Goal: Task Accomplishment & Management: Manage account settings

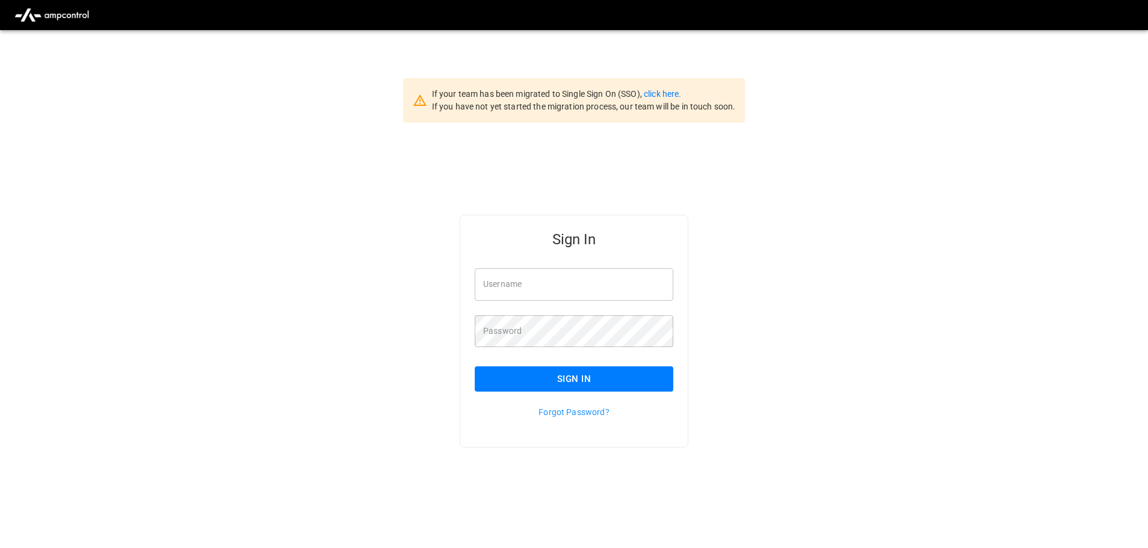
type input "**********"
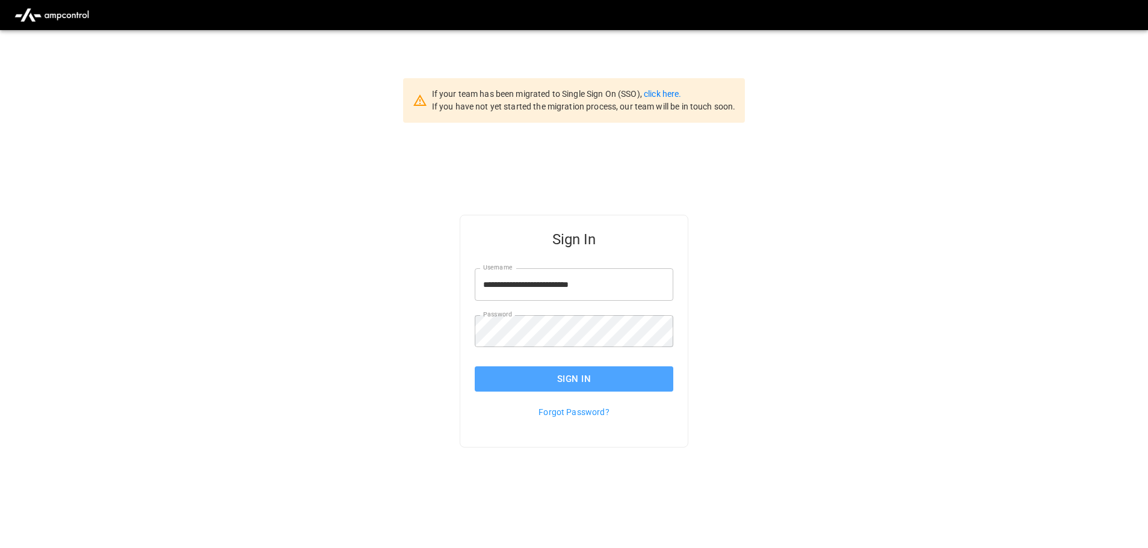
click at [580, 372] on button "Sign In" at bounding box center [574, 379] width 199 height 25
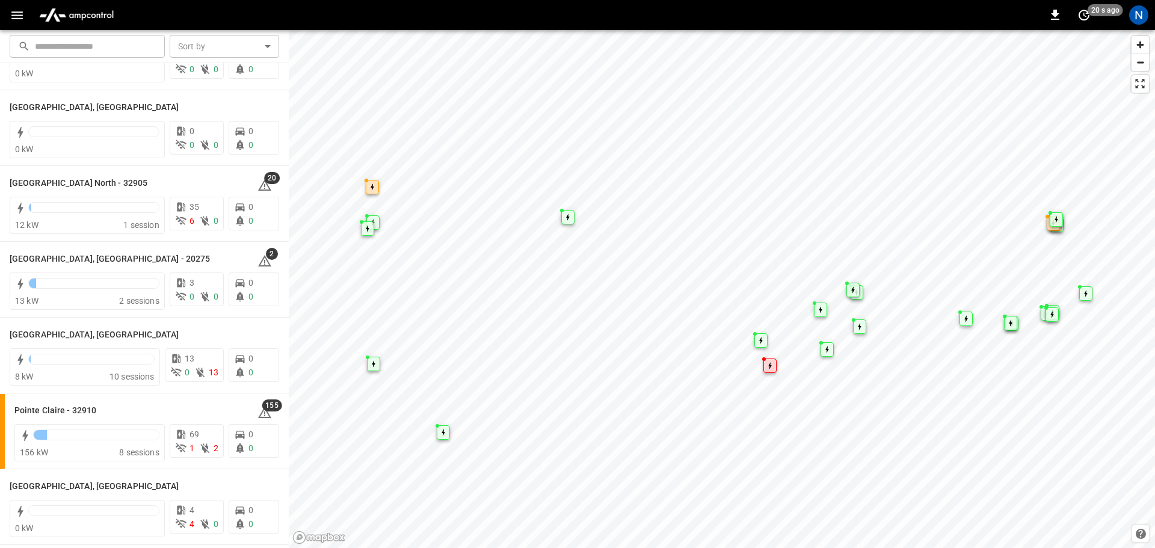
scroll to position [892, 0]
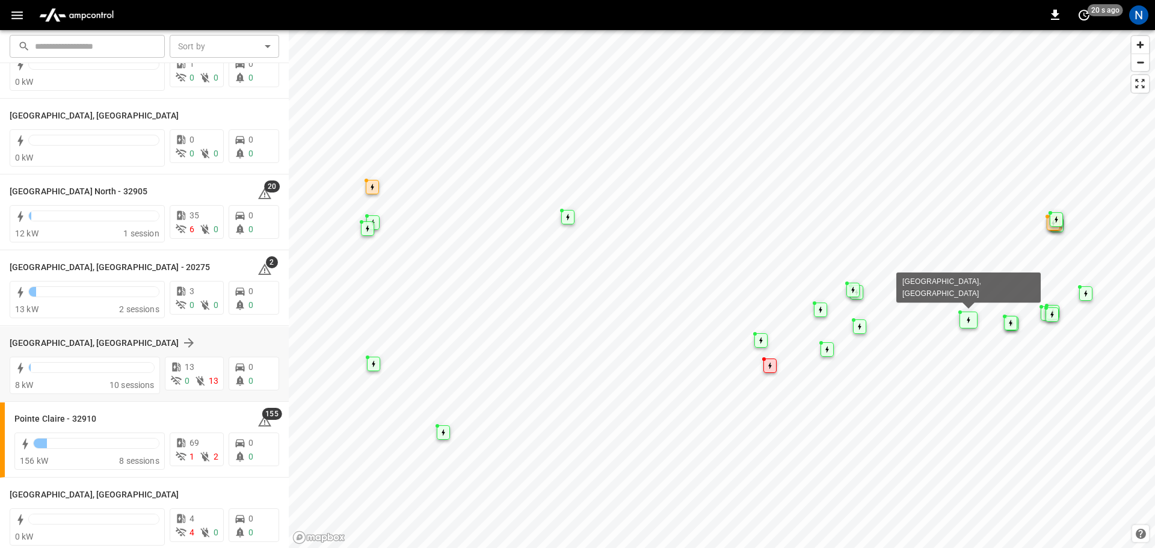
click at [94, 342] on div "[GEOGRAPHIC_DATA], [GEOGRAPHIC_DATA]" at bounding box center [137, 343] width 255 height 14
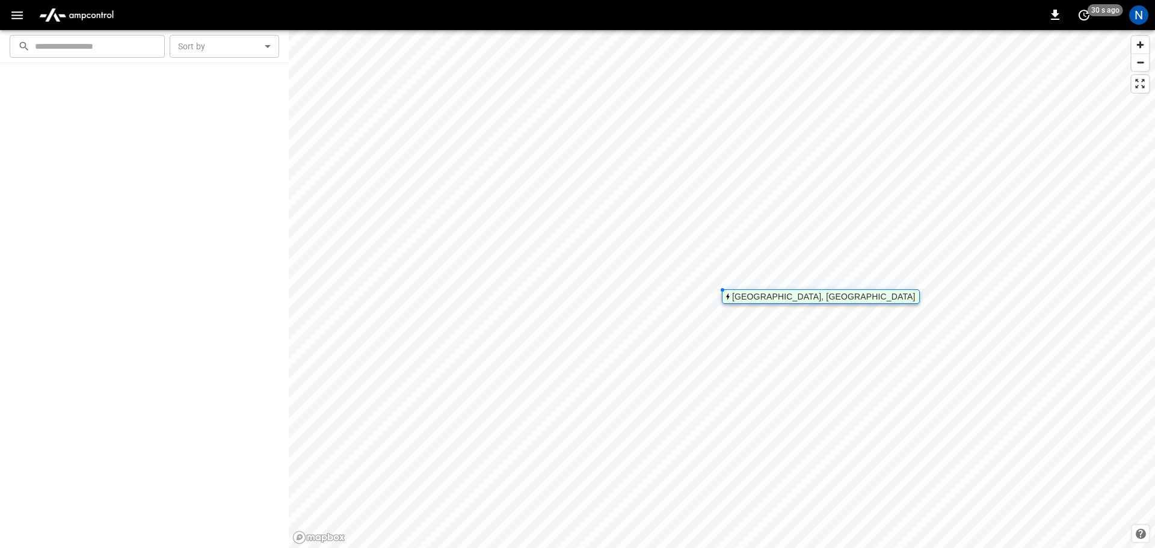
scroll to position [0, 0]
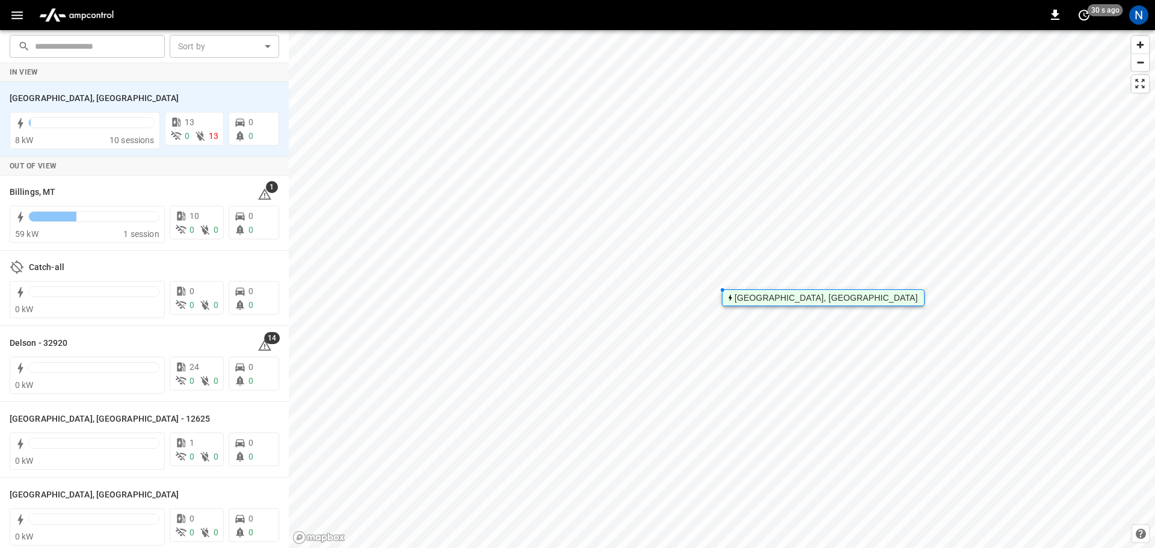
click at [739, 294] on div "[GEOGRAPHIC_DATA], [GEOGRAPHIC_DATA]" at bounding box center [827, 297] width 184 height 7
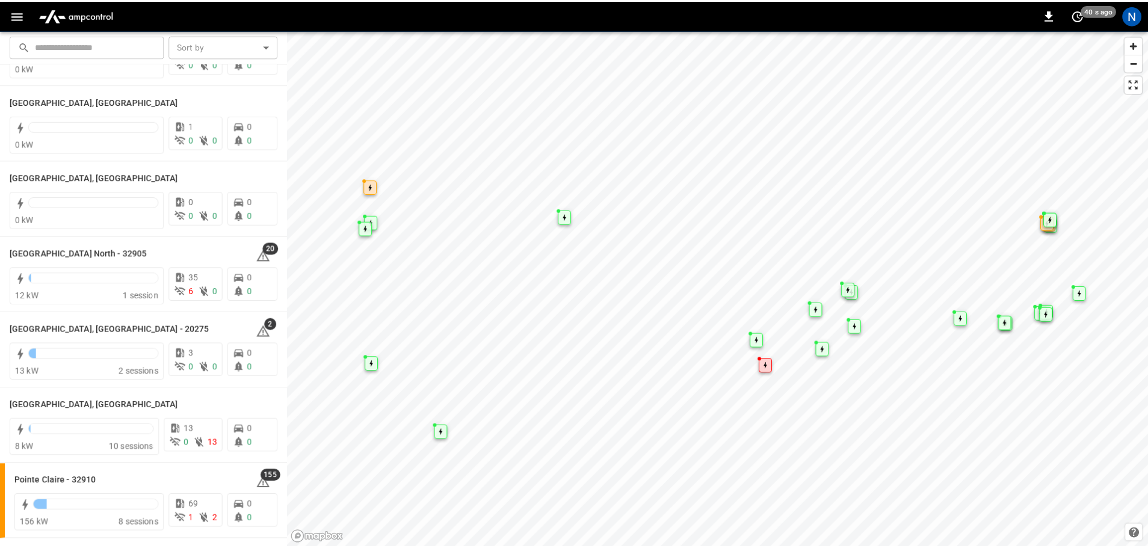
scroll to position [841, 0]
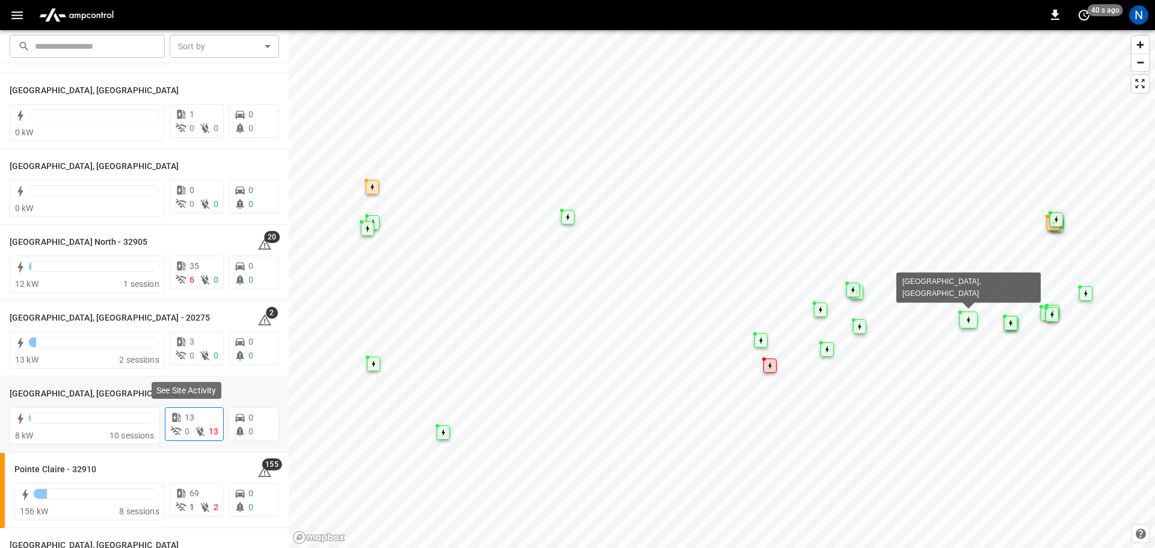
click at [206, 421] on div "13" at bounding box center [194, 418] width 48 height 13
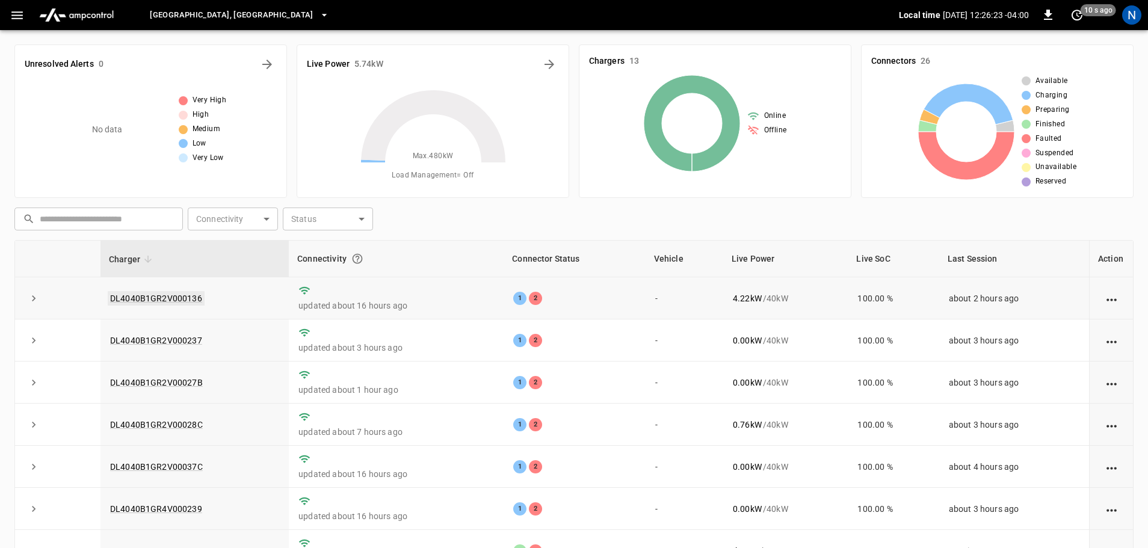
click at [166, 301] on link "DL4040B1GR2V000136" at bounding box center [156, 298] width 97 height 14
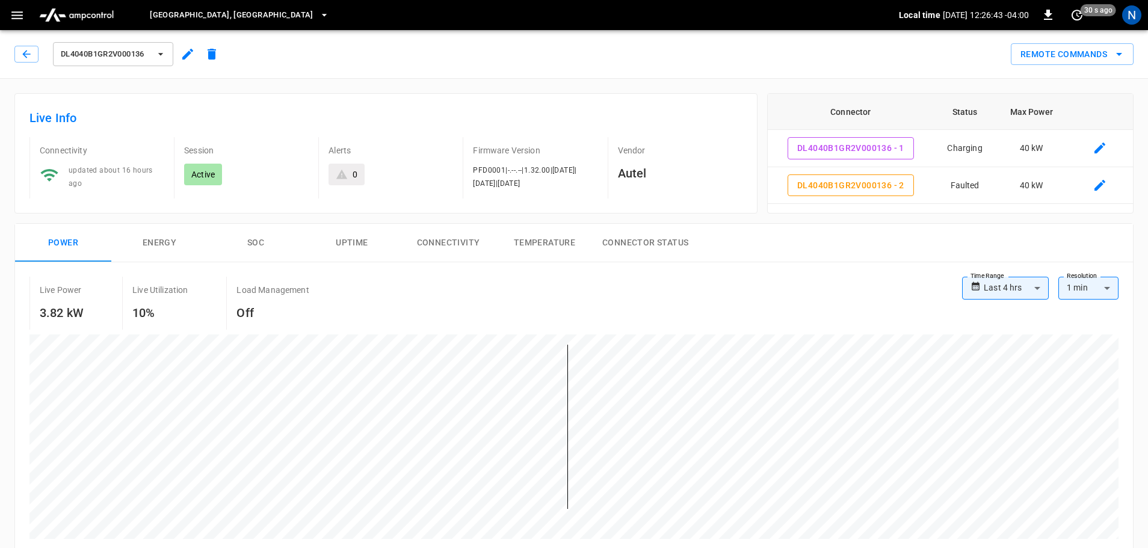
drag, startPoint x: 13, startPoint y: 421, endPoint x: 81, endPoint y: 393, distance: 73.7
click at [14, 421] on div "**********" at bounding box center [569, 407] width 1129 height 386
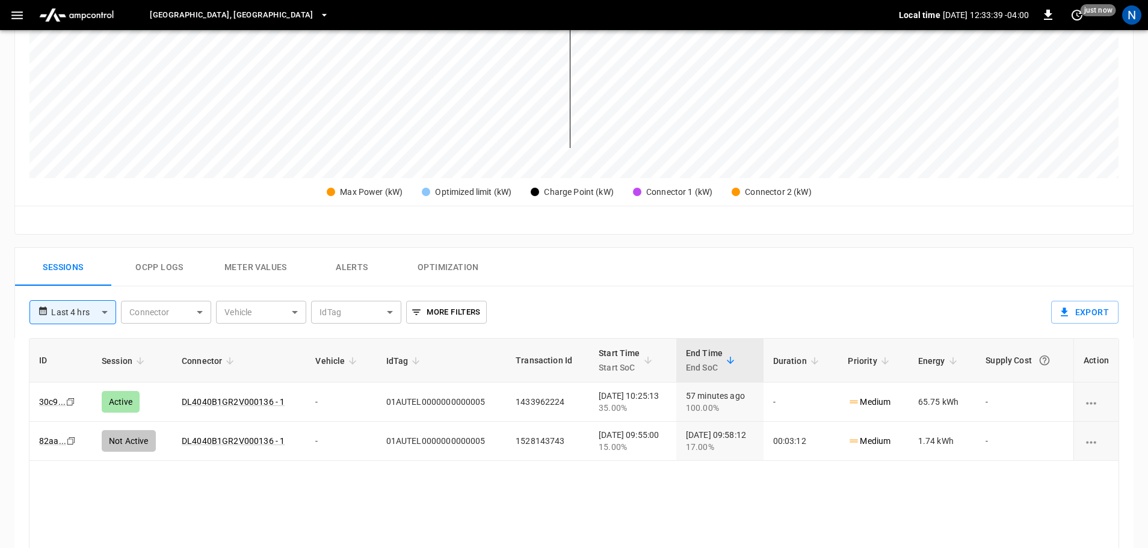
scroll to position [581, 0]
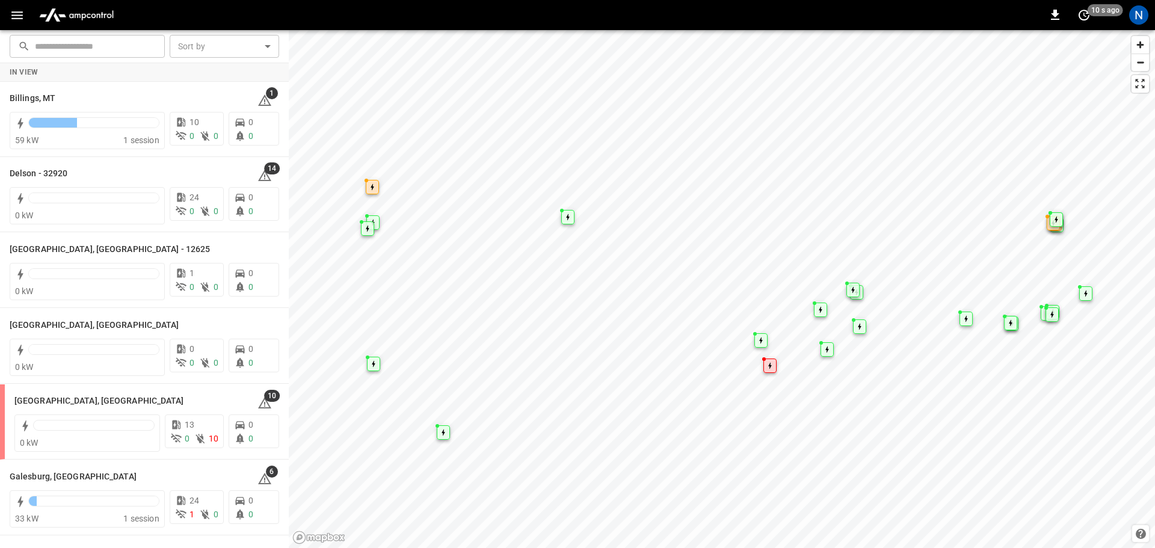
click at [21, 14] on icon "button" at bounding box center [17, 15] width 15 height 15
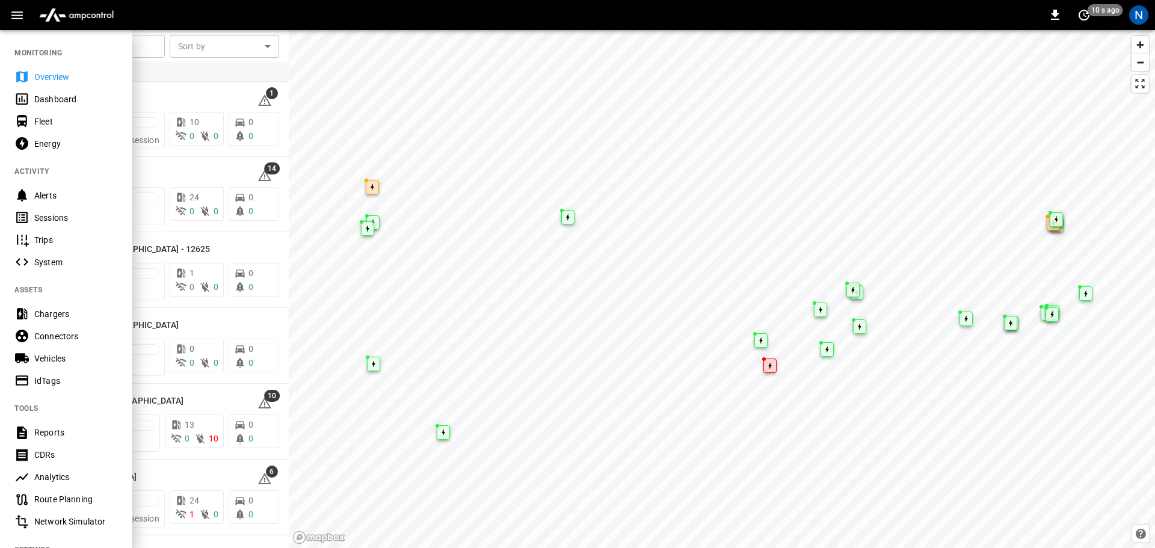
click at [62, 116] on div "Fleet" at bounding box center [76, 122] width 84 height 12
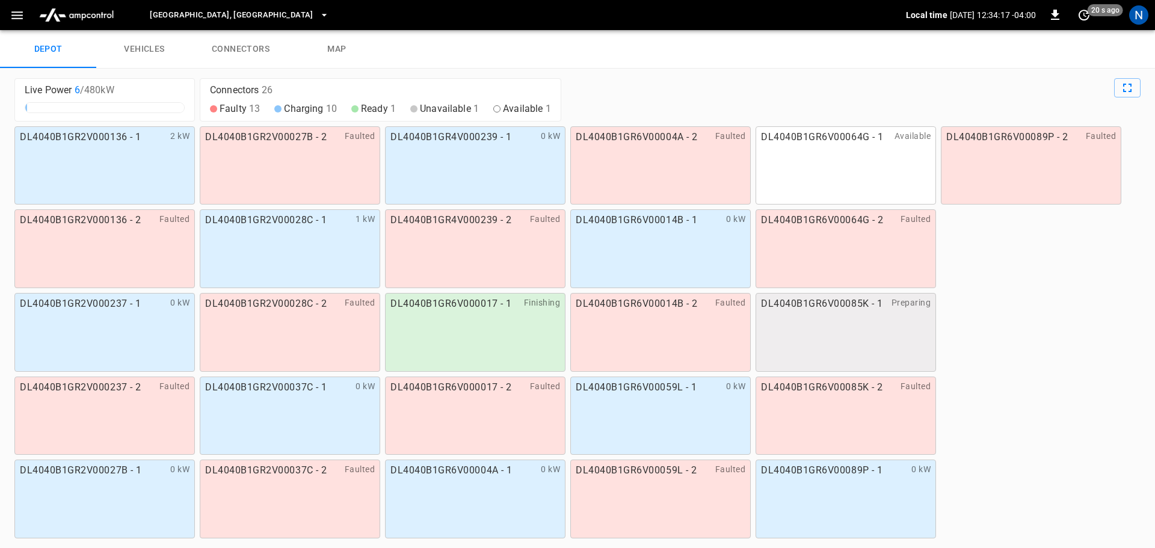
click at [158, 48] on link "vehicles" at bounding box center [144, 49] width 96 height 39
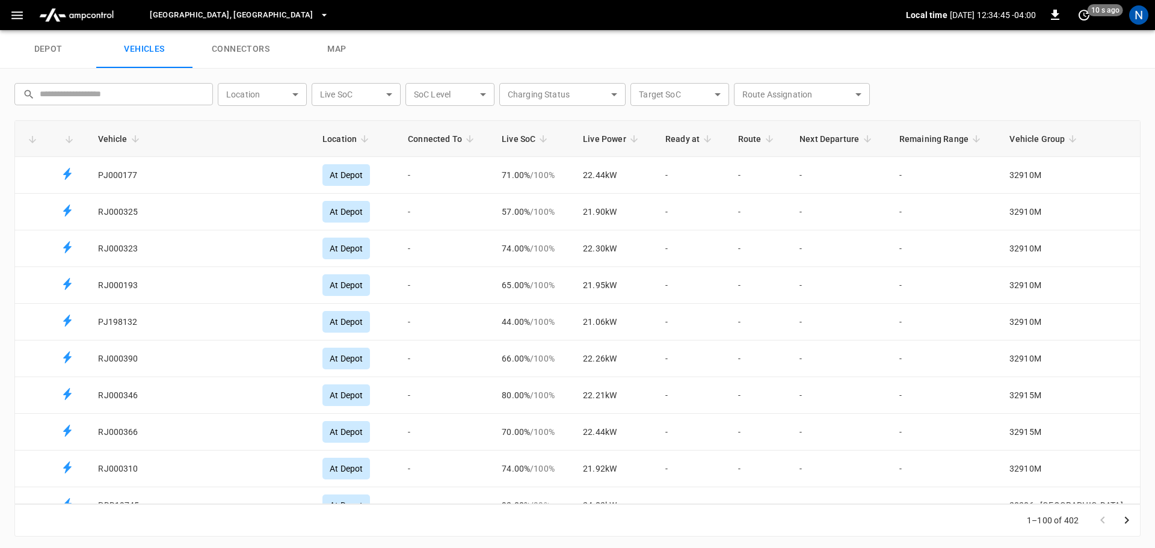
click at [302, 30] on body "Pittsburgh, PA Local time 2025-08-27 12:34:45 -04:00 0 10 s ago N depot vehicle…" at bounding box center [577, 15] width 1155 height 30
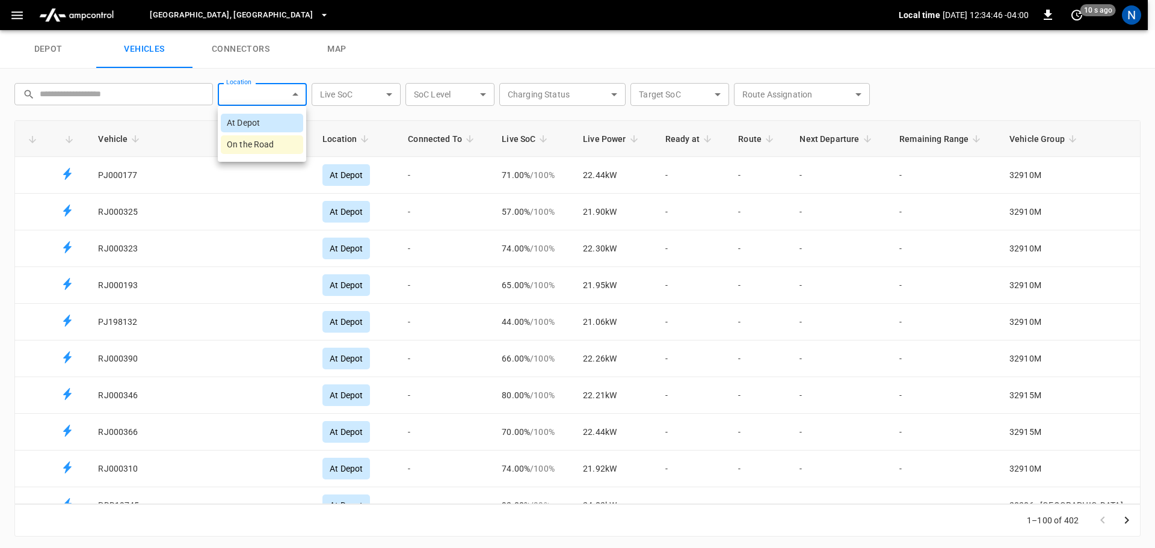
click at [308, 73] on div at bounding box center [577, 274] width 1155 height 548
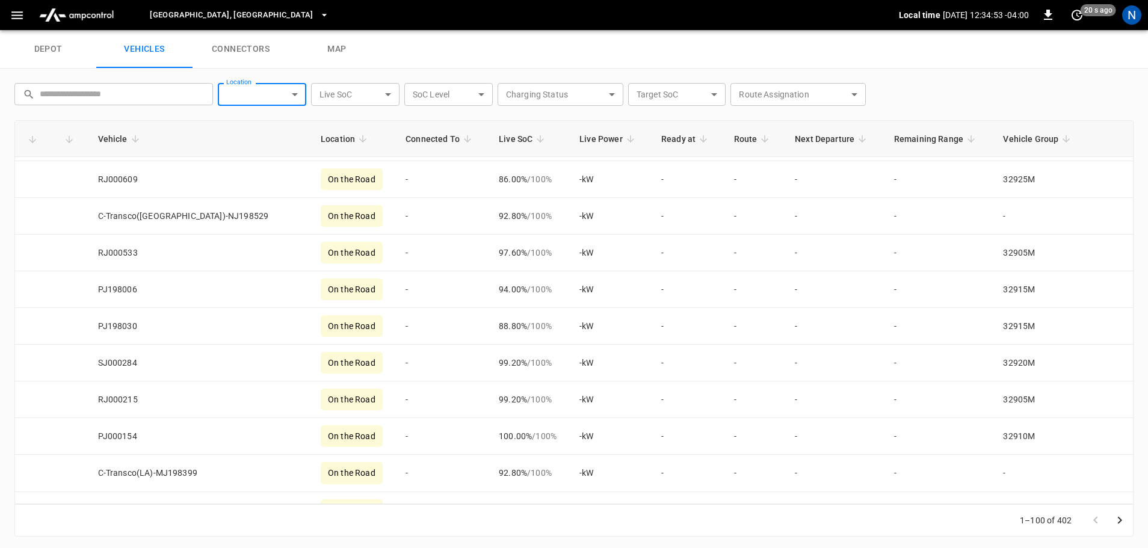
scroll to position [3326, 0]
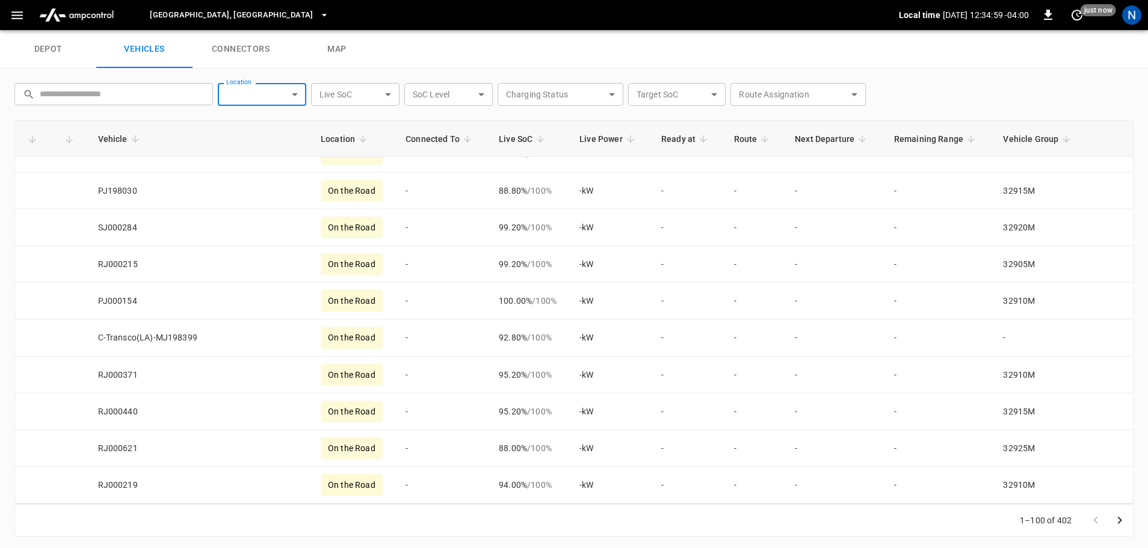
click at [1119, 524] on icon "Go to next page" at bounding box center [1120, 519] width 4 height 7
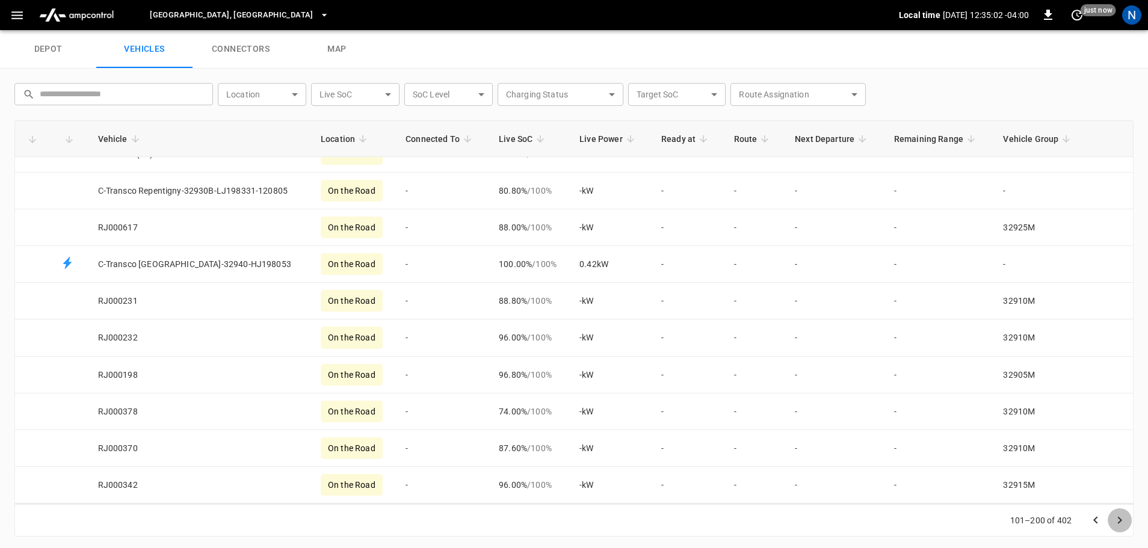
click at [1119, 524] on icon "Go to next page" at bounding box center [1120, 519] width 4 height 7
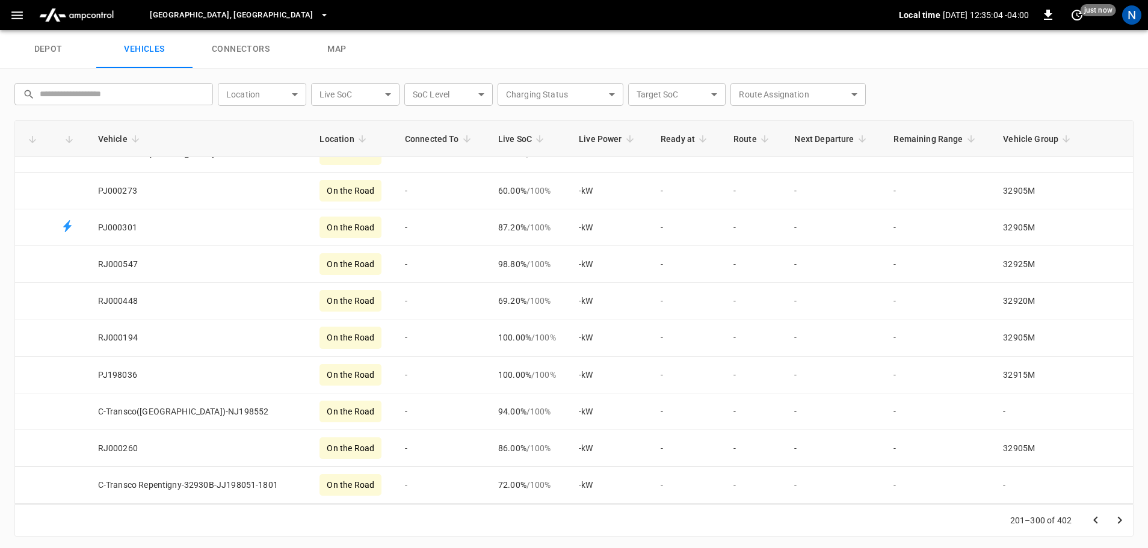
click at [1119, 524] on icon "Go to next page" at bounding box center [1120, 519] width 4 height 7
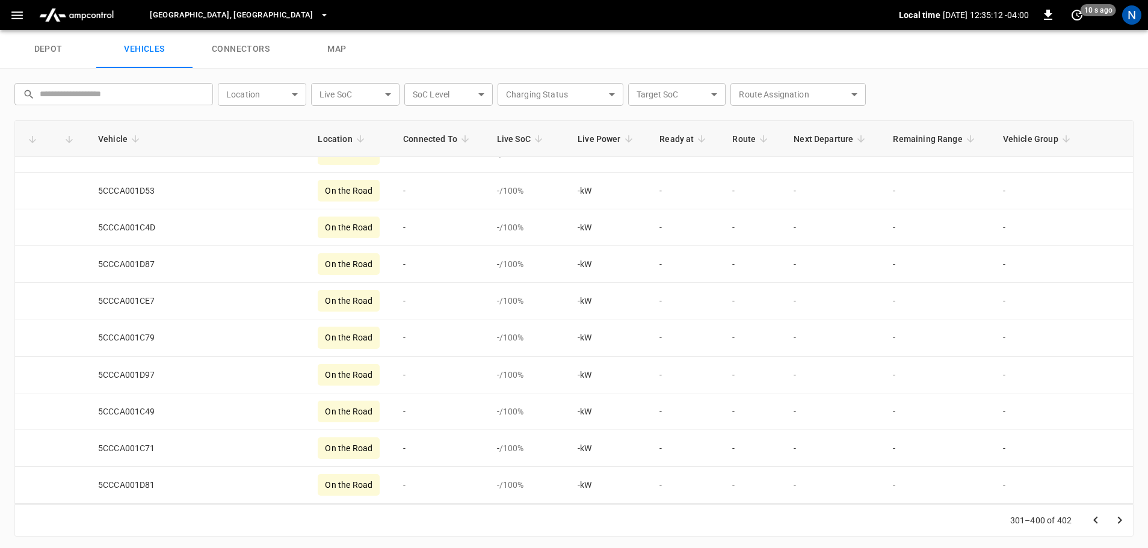
click at [1119, 524] on icon "Go to next page" at bounding box center [1120, 519] width 4 height 7
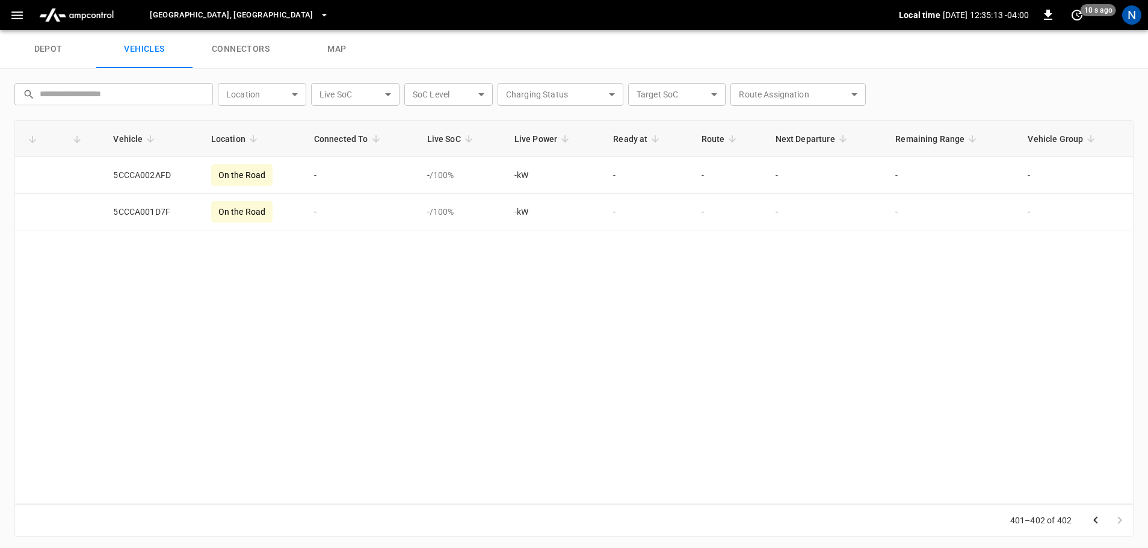
scroll to position [0, 0]
click at [179, 93] on input "text" at bounding box center [122, 94] width 165 height 22
paste input "********"
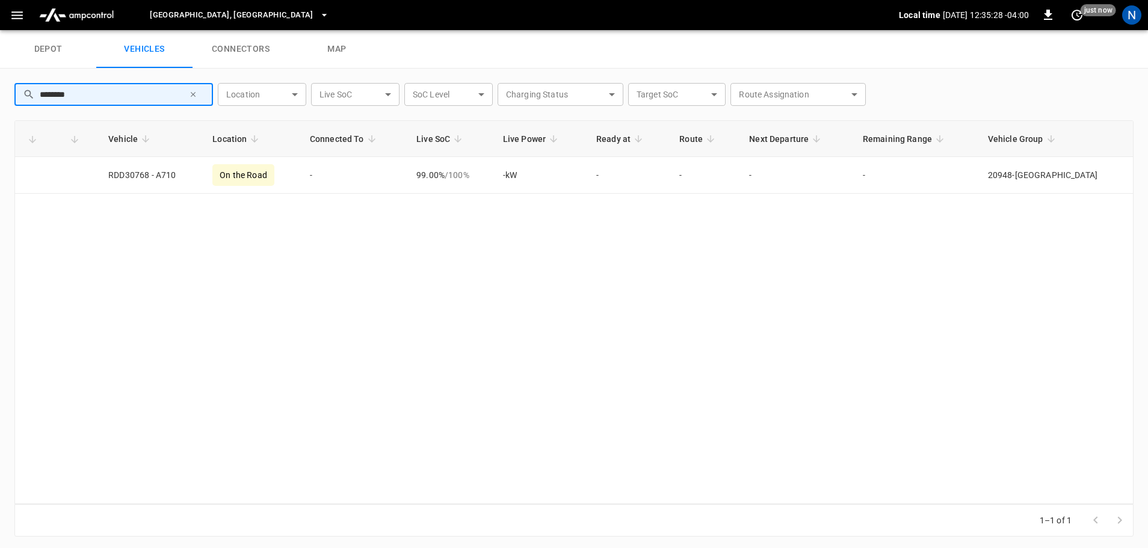
type input "********"
click at [213, 306] on div "Vehicle Location Connected To Live SoC Live Power Ready at Route Next Departure…" at bounding box center [573, 312] width 1119 height 384
drag, startPoint x: 88, startPoint y: 87, endPoint x: -415, endPoint y: 111, distance: 503.1
click at [0, 30] on html "Pittsburgh, PA Local time 2025-08-27 12:35:31 -04:00 0 just now N depot vehicle…" at bounding box center [574, 15] width 1148 height 30
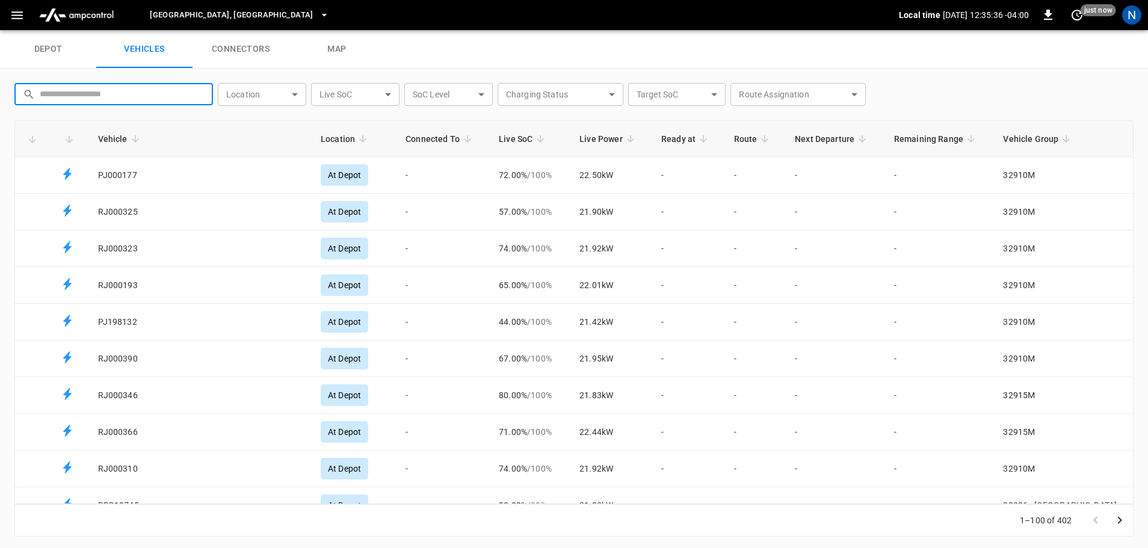
click at [1070, 141] on icon "Fleet vehicles table" at bounding box center [1066, 138] width 7 height 7
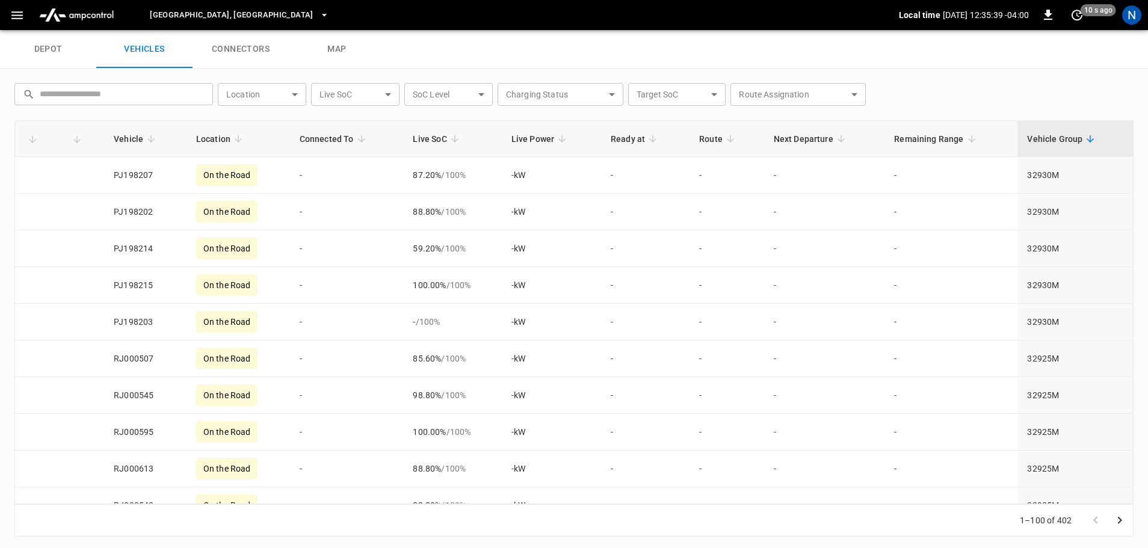
click at [1084, 144] on span "Vehicle Group" at bounding box center [1062, 139] width 71 height 14
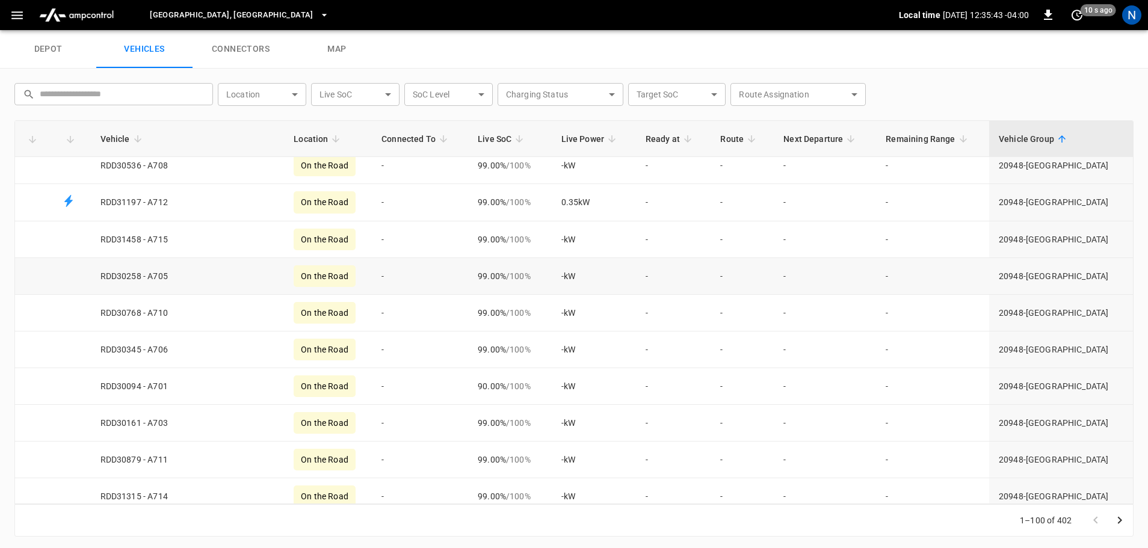
scroll to position [1083, 0]
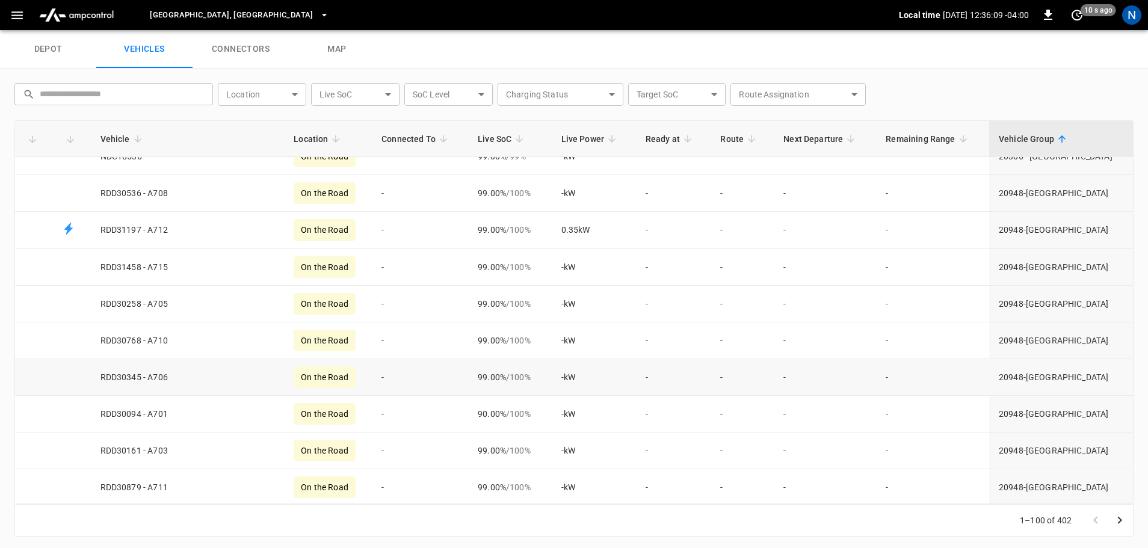
click at [176, 372] on td "RDD30345 - A706" at bounding box center [188, 377] width 194 height 37
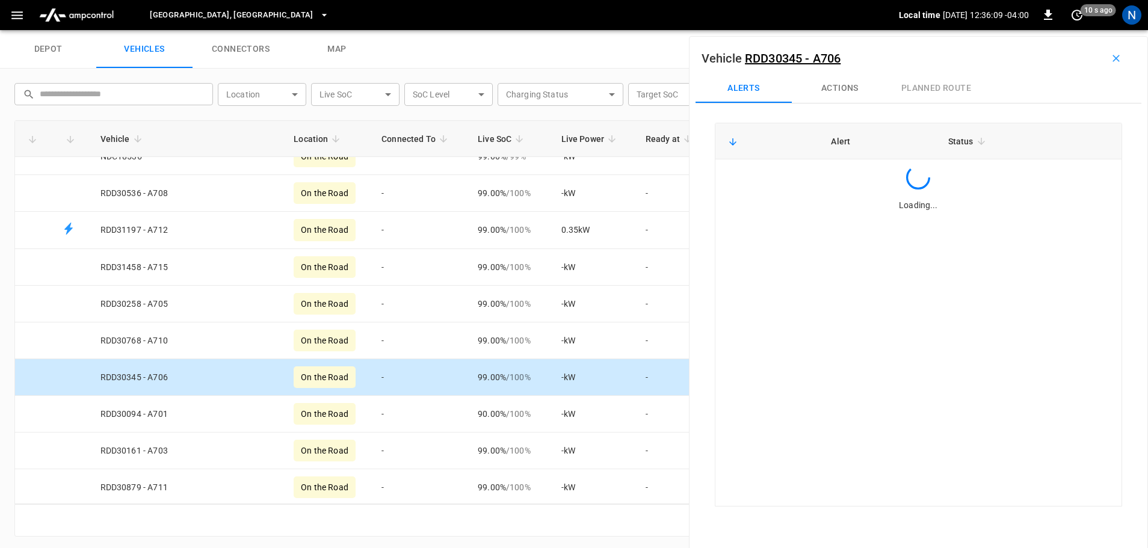
click at [156, 380] on td "RDD30345 - A706" at bounding box center [188, 377] width 194 height 37
click at [294, 383] on div "On the Road" at bounding box center [325, 378] width 62 height 22
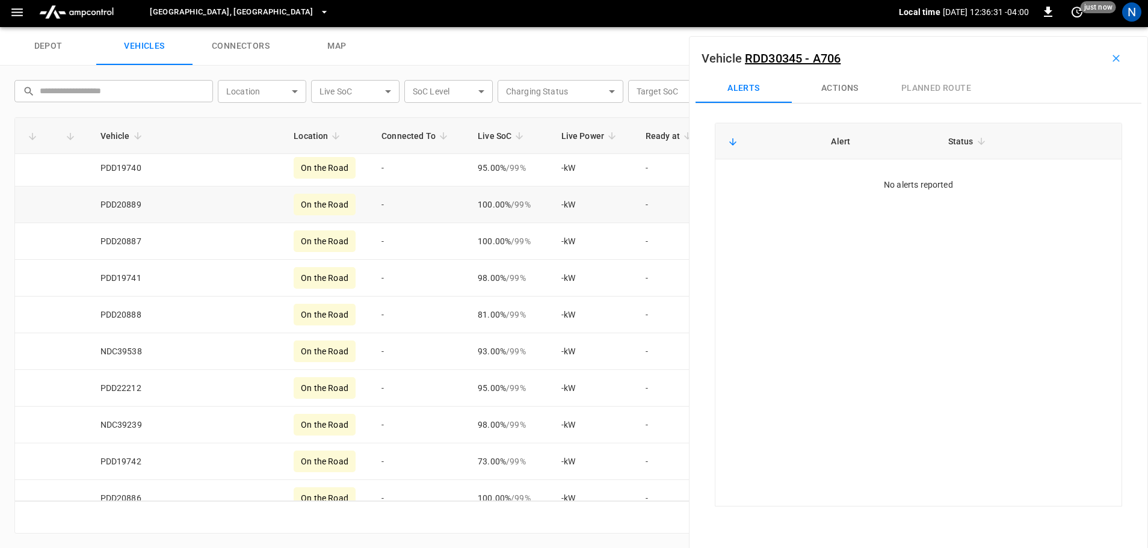
scroll to position [542, 0]
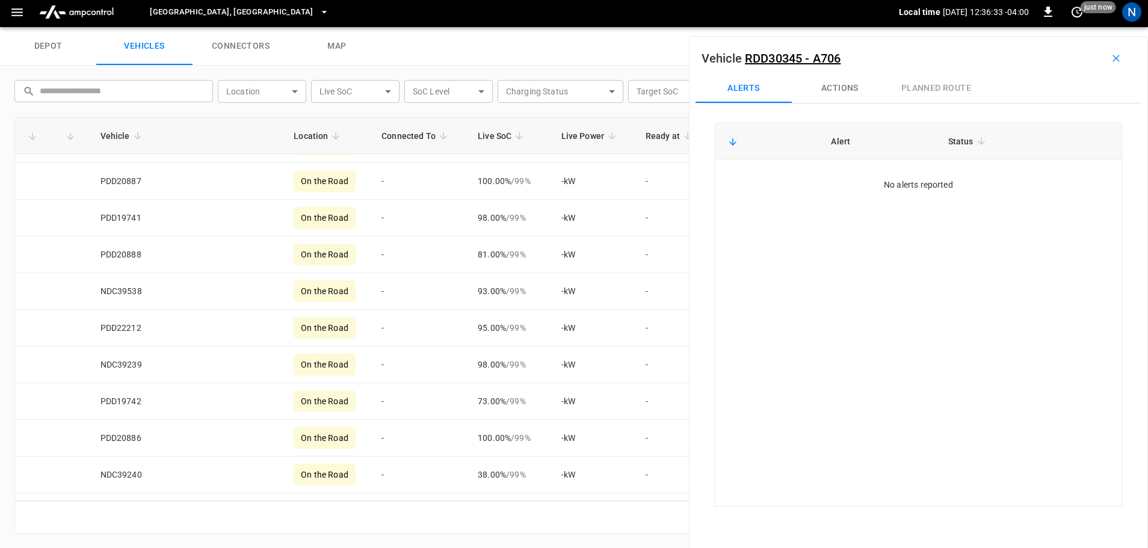
click at [843, 85] on button "Actions" at bounding box center [840, 88] width 96 height 29
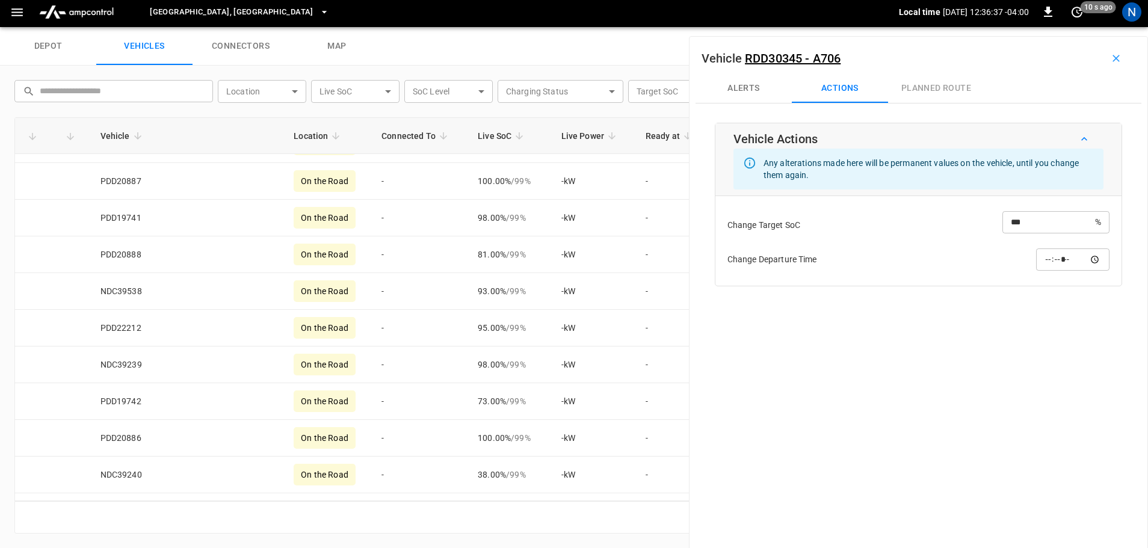
click at [916, 87] on div "Alerts Actions planned route" at bounding box center [919, 88] width 446 height 29
click at [932, 91] on div "Alerts Actions planned route" at bounding box center [919, 88] width 446 height 29
click at [737, 84] on button "Alerts" at bounding box center [744, 88] width 96 height 29
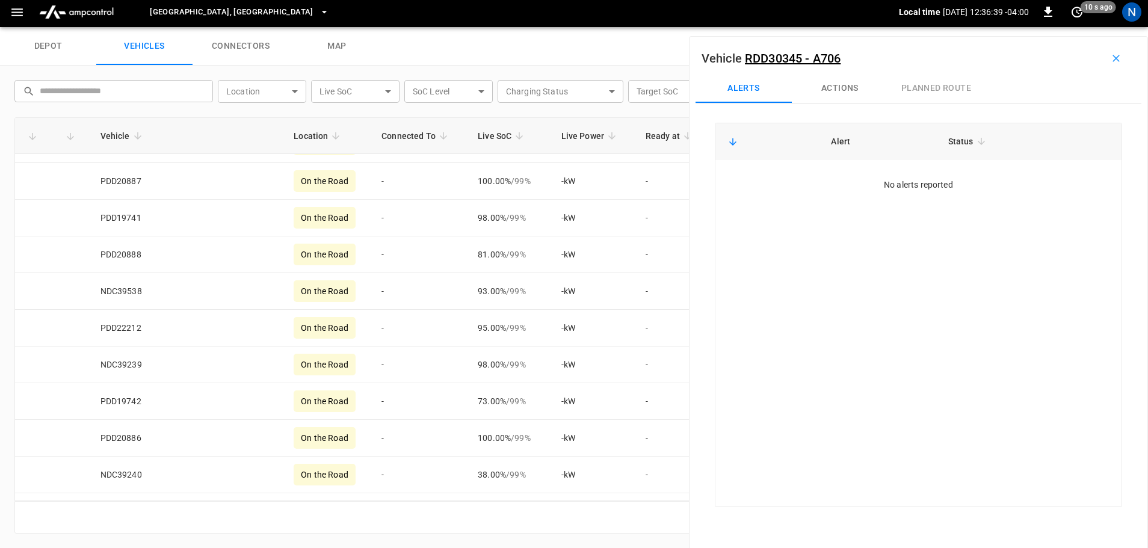
click at [785, 55] on link "RDD30345 - A706" at bounding box center [793, 58] width 96 height 14
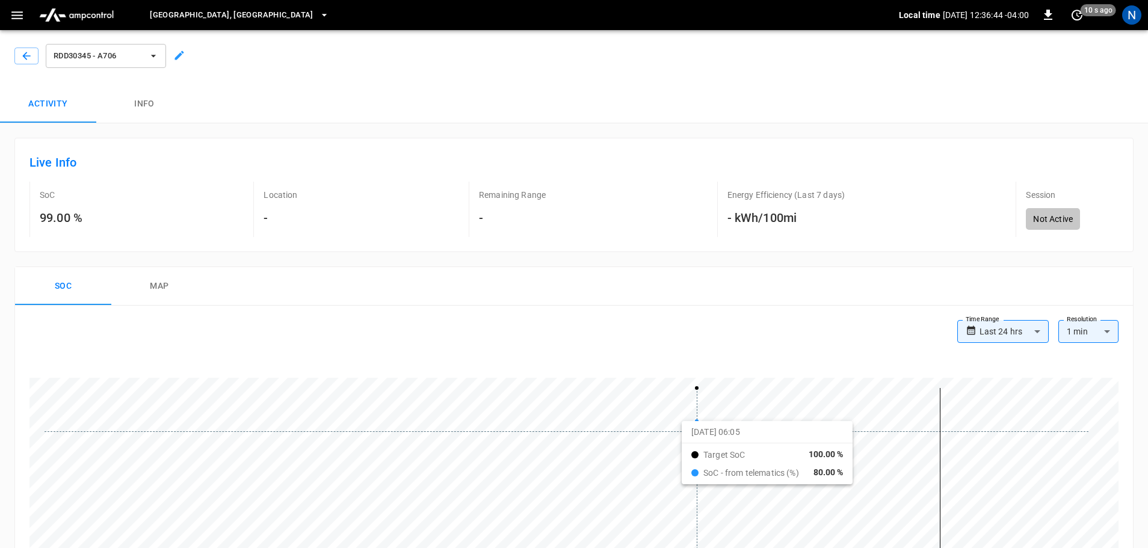
click at [697, 432] on div at bounding box center [567, 470] width 1044 height 164
click at [695, 429] on div at bounding box center [567, 470] width 1044 height 164
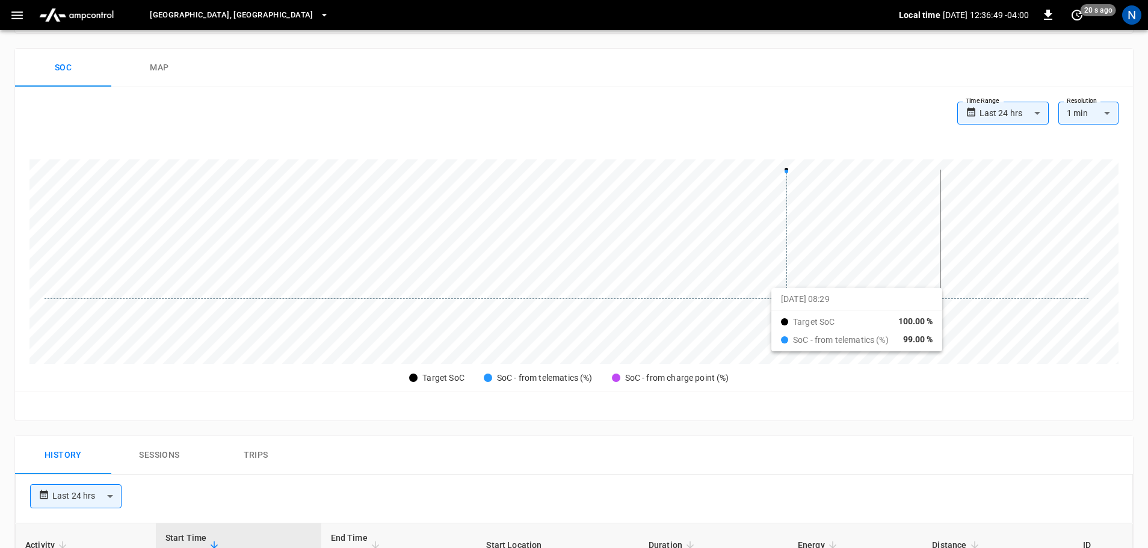
scroll to position [484, 0]
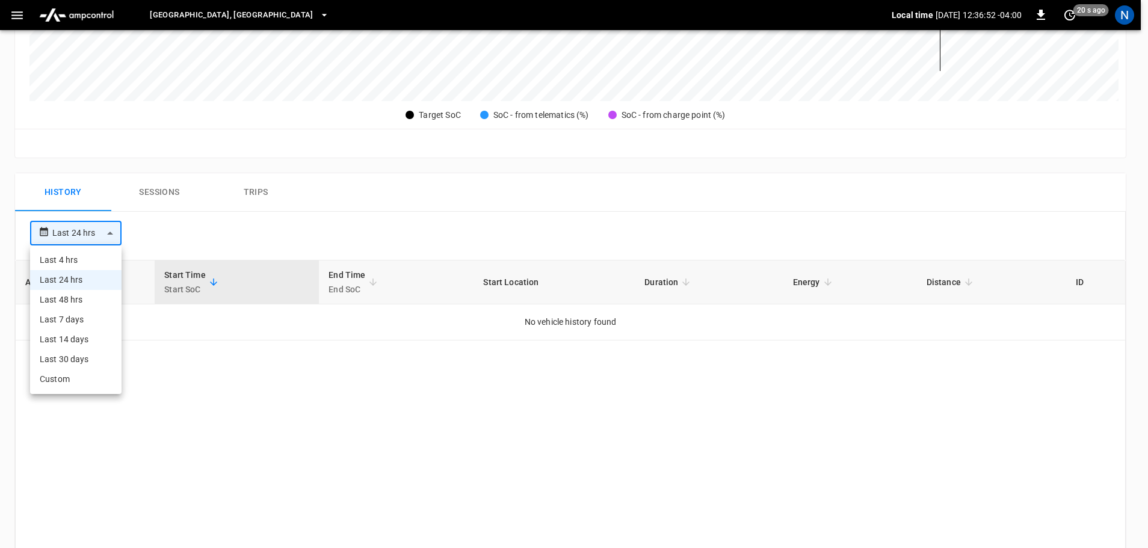
click at [107, 232] on body "**********" at bounding box center [574, 103] width 1148 height 1175
click at [99, 294] on li "Last 48 hrs" at bounding box center [75, 300] width 91 height 20
type input "**********"
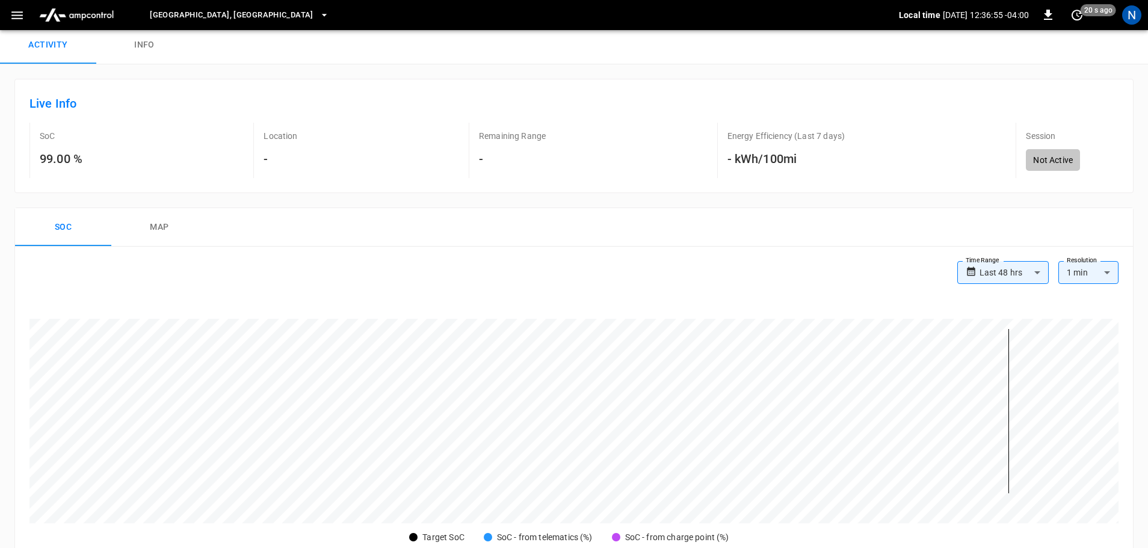
scroll to position [0, 0]
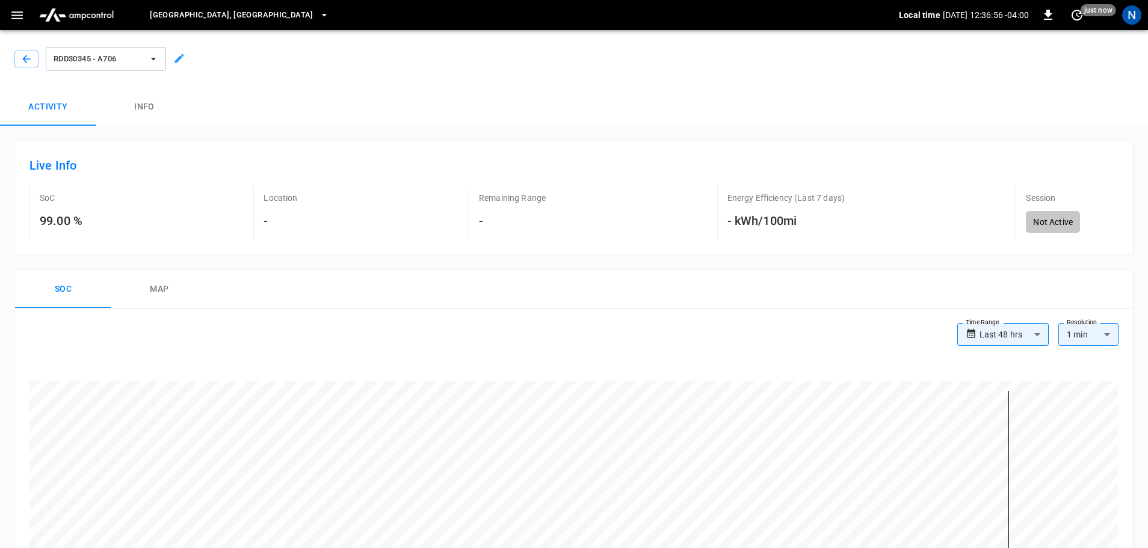
click at [140, 297] on button "map" at bounding box center [159, 289] width 96 height 39
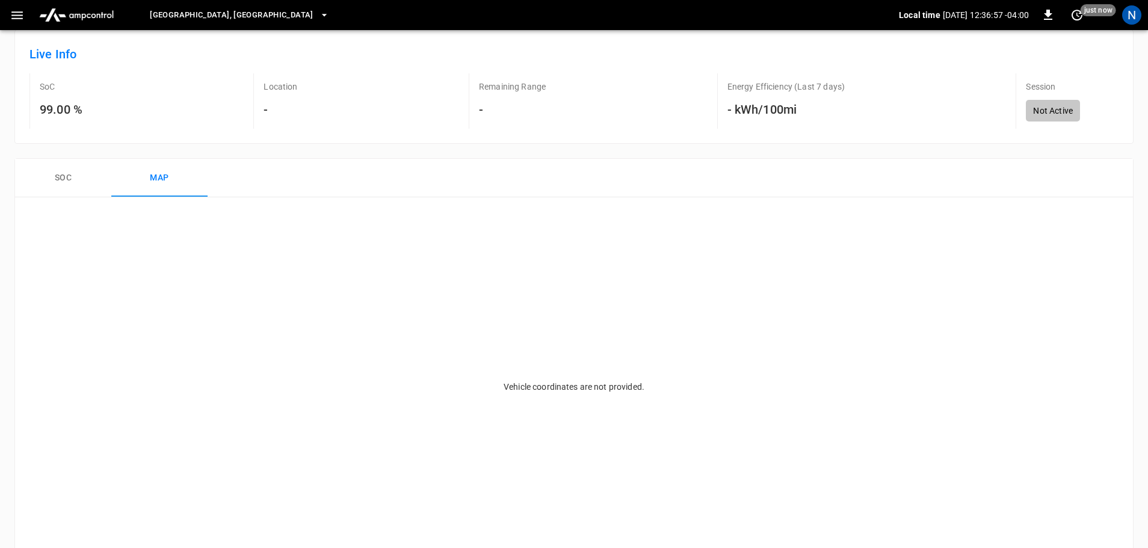
scroll to position [120, 0]
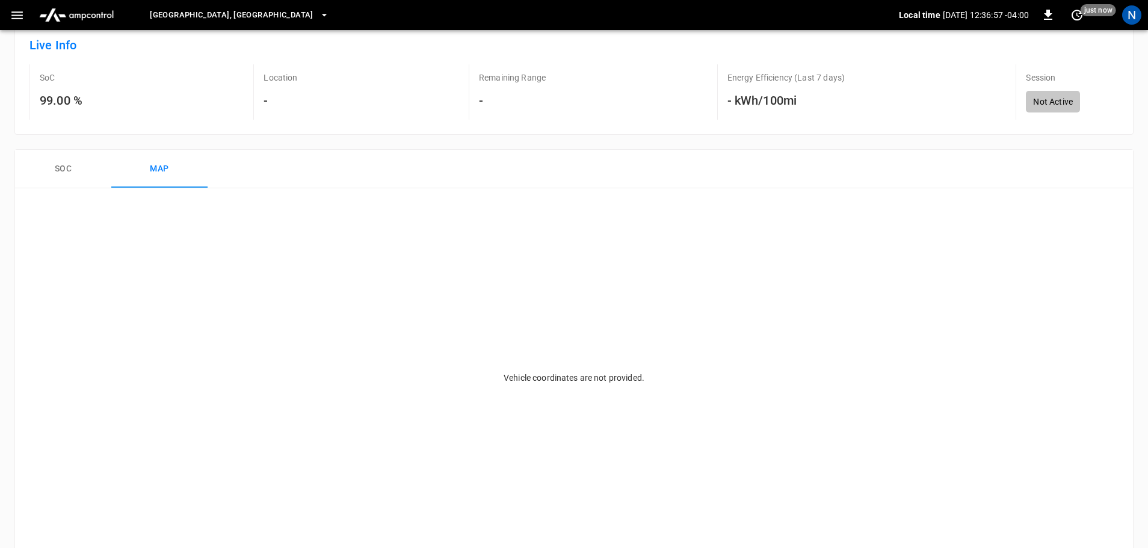
click at [68, 178] on button "Soc" at bounding box center [63, 169] width 96 height 39
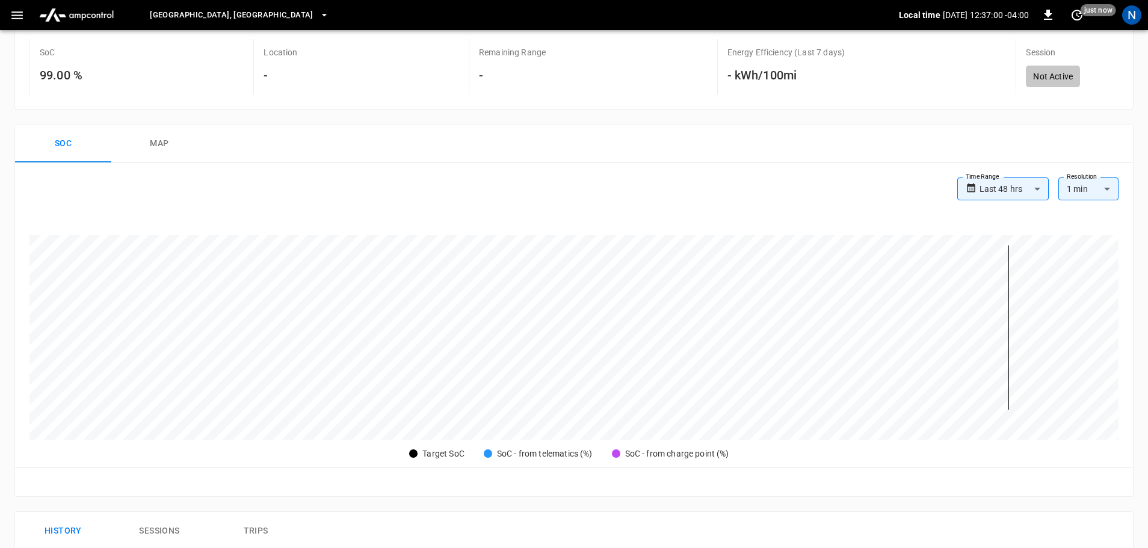
scroll to position [0, 0]
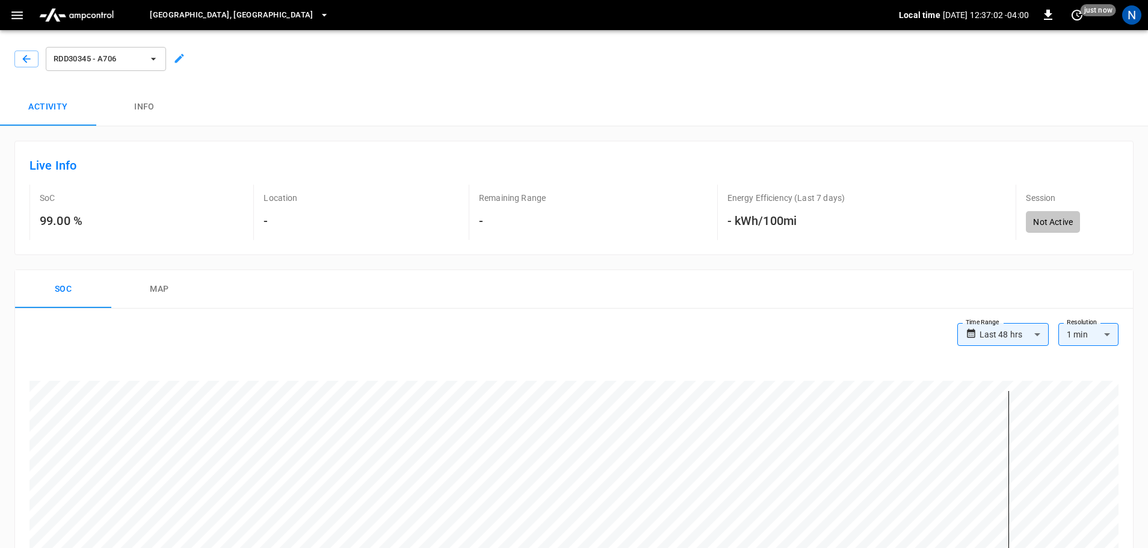
click at [1060, 224] on p "Not Active" at bounding box center [1053, 222] width 40 height 12
click at [157, 110] on button "Info" at bounding box center [144, 107] width 96 height 39
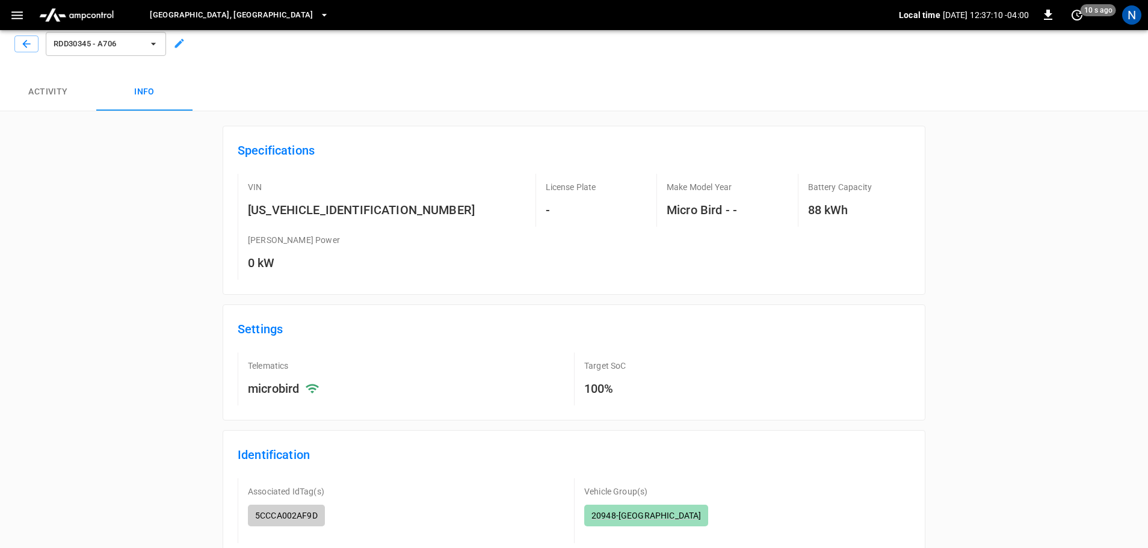
scroll to position [120, 0]
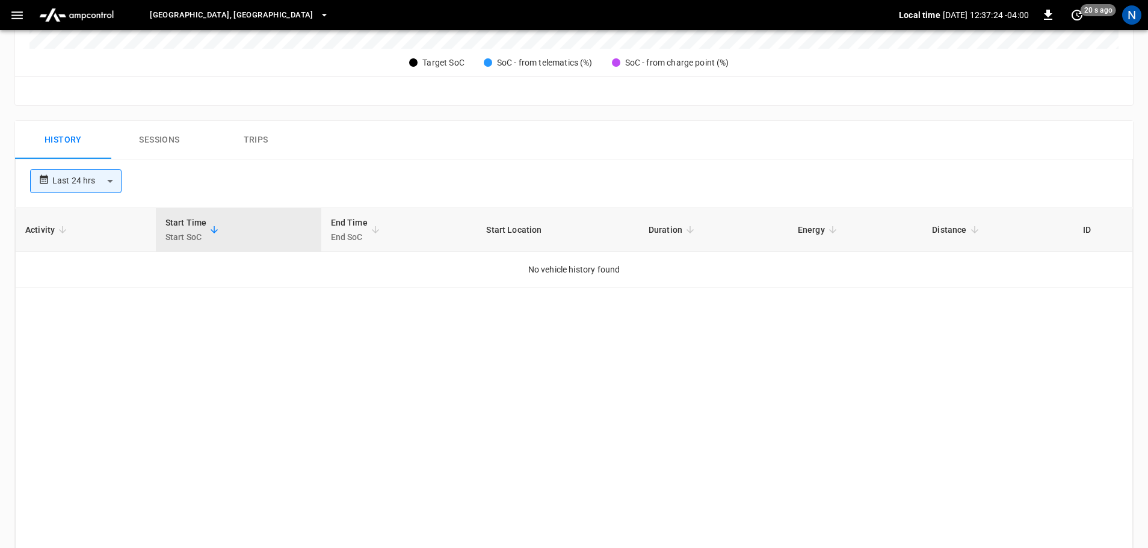
scroll to position [542, 0]
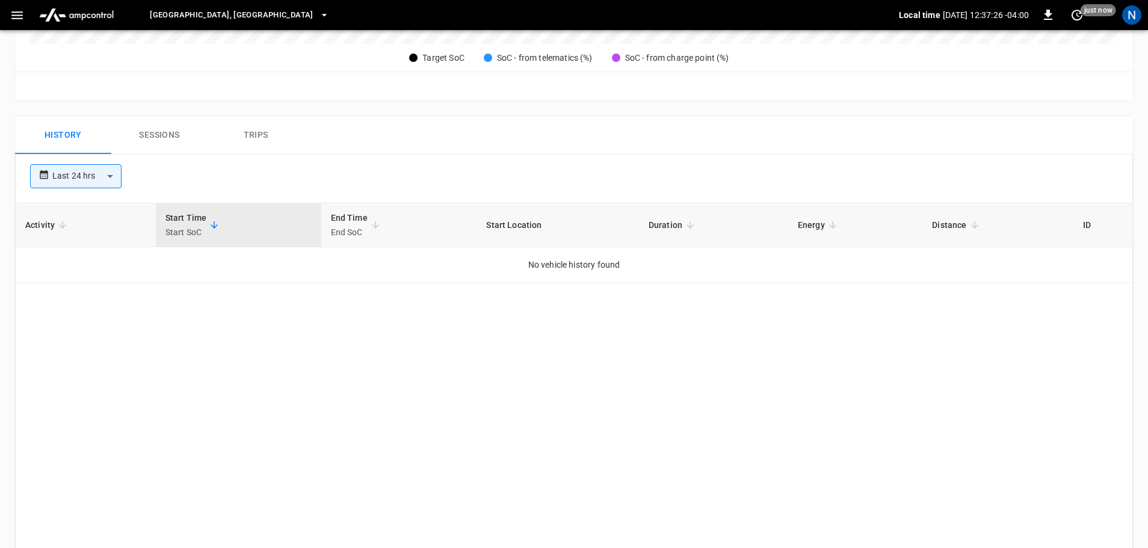
click at [155, 140] on button "Sessions" at bounding box center [159, 135] width 96 height 39
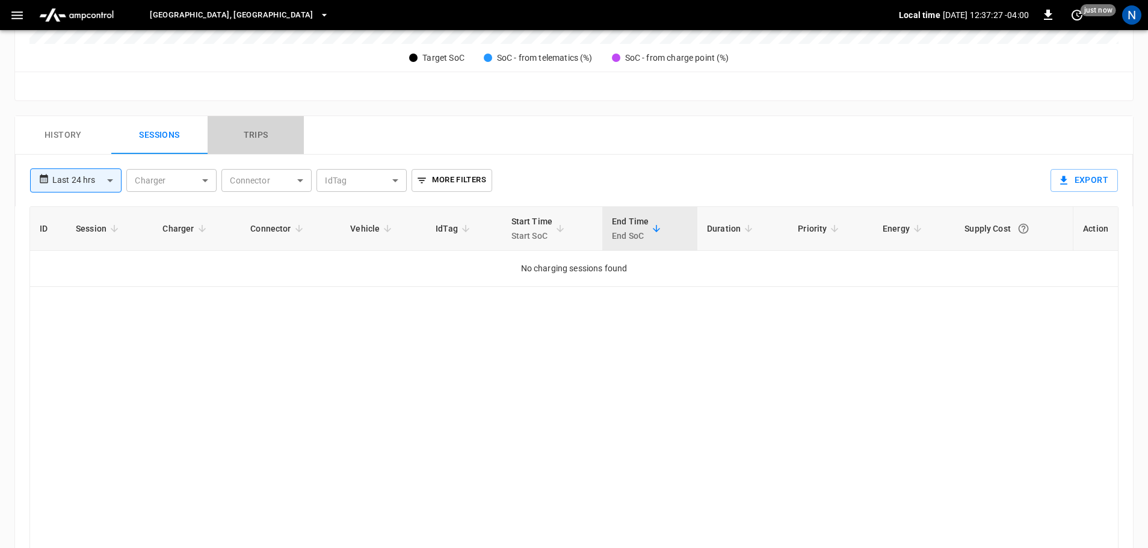
click at [250, 144] on button "Trips" at bounding box center [256, 135] width 96 height 39
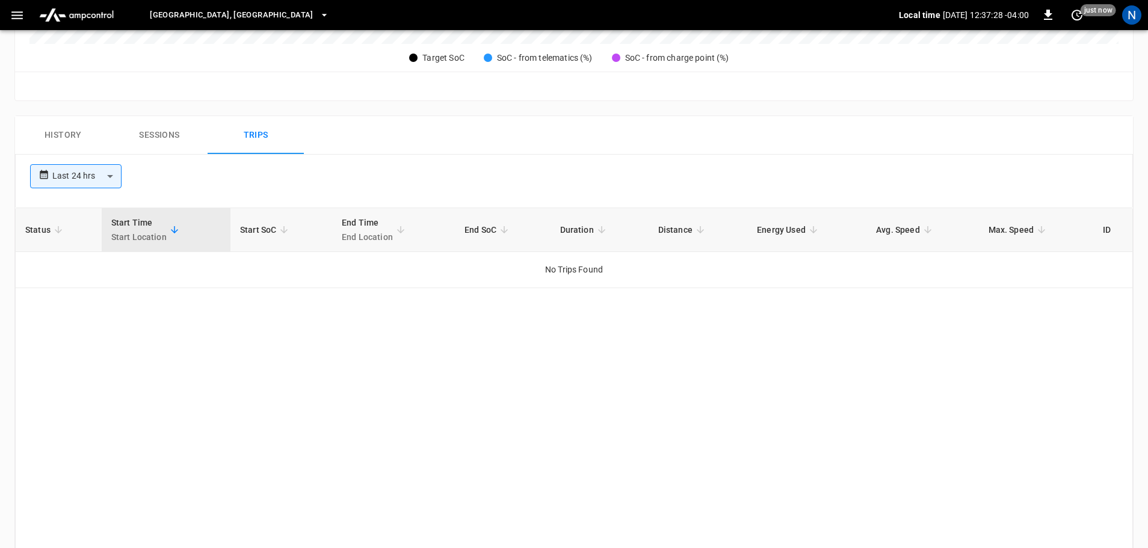
click at [93, 145] on button "History" at bounding box center [63, 135] width 96 height 39
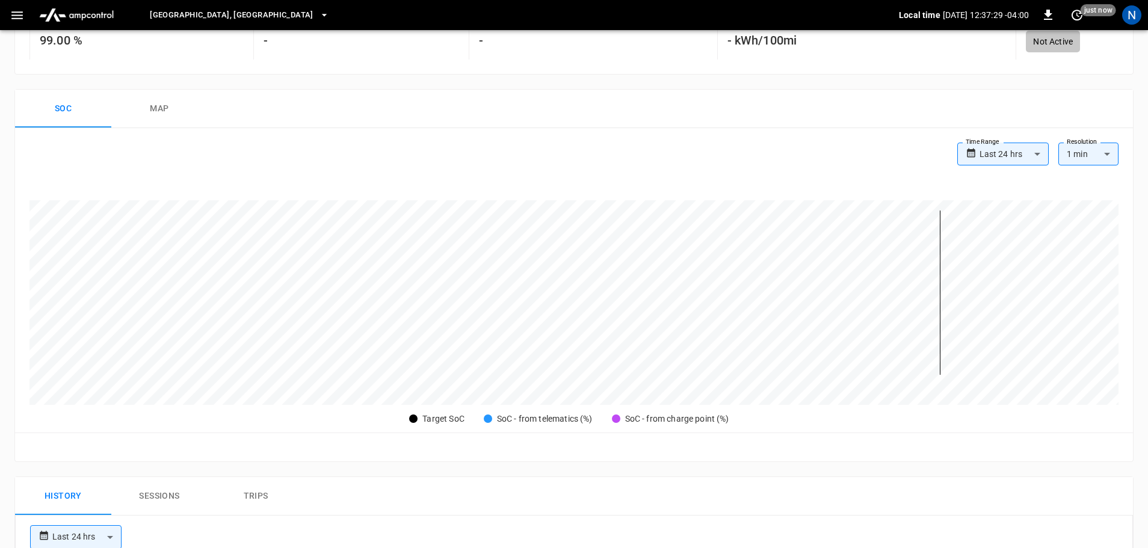
scroll to position [0, 0]
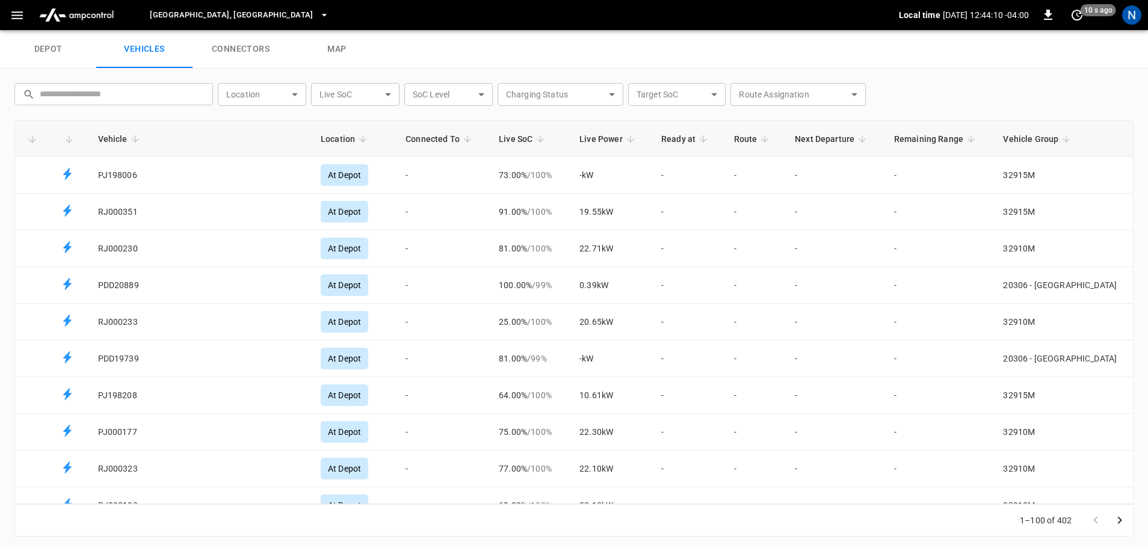
click at [255, 36] on link "connectors" at bounding box center [241, 49] width 96 height 39
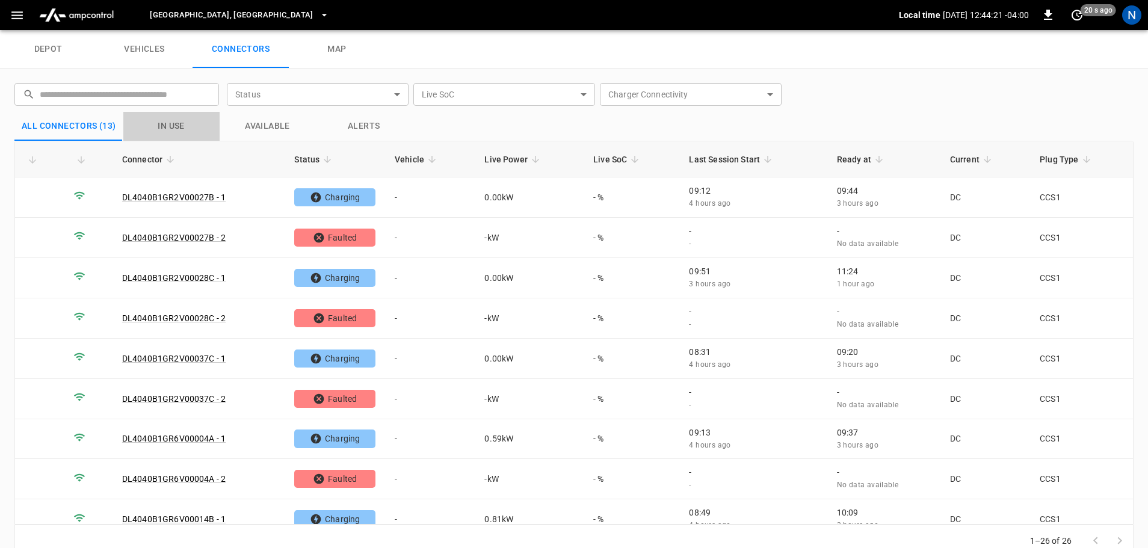
click at [183, 123] on button "in use" at bounding box center [171, 126] width 96 height 29
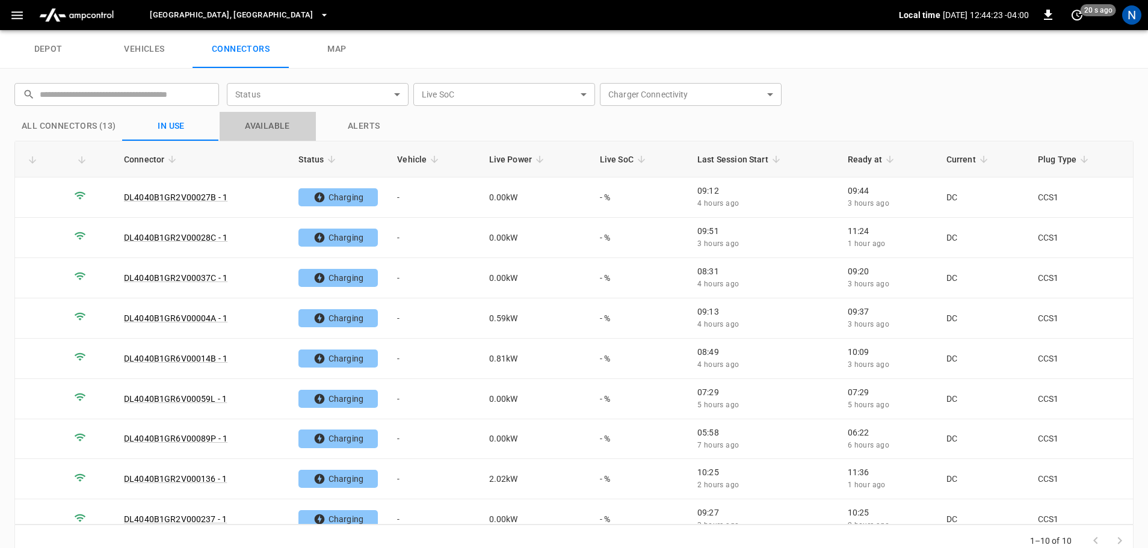
click at [257, 128] on button "Available" at bounding box center [268, 126] width 96 height 29
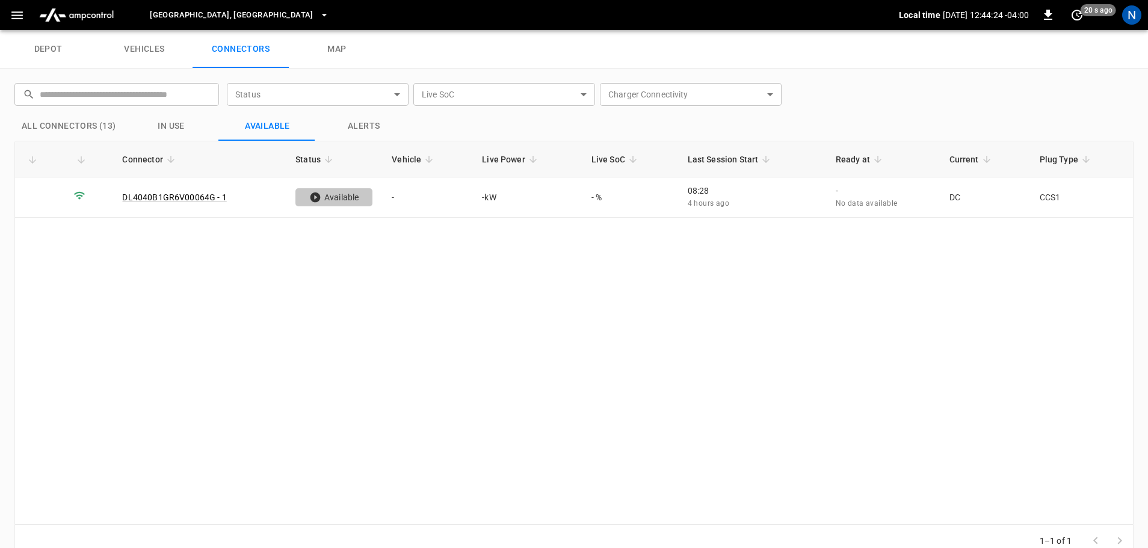
click at [391, 30] on body "[GEOGRAPHIC_DATA], [GEOGRAPHIC_DATA] Local time [DATE] 12:44:24 -04:00 0 20 s a…" at bounding box center [574, 15] width 1148 height 30
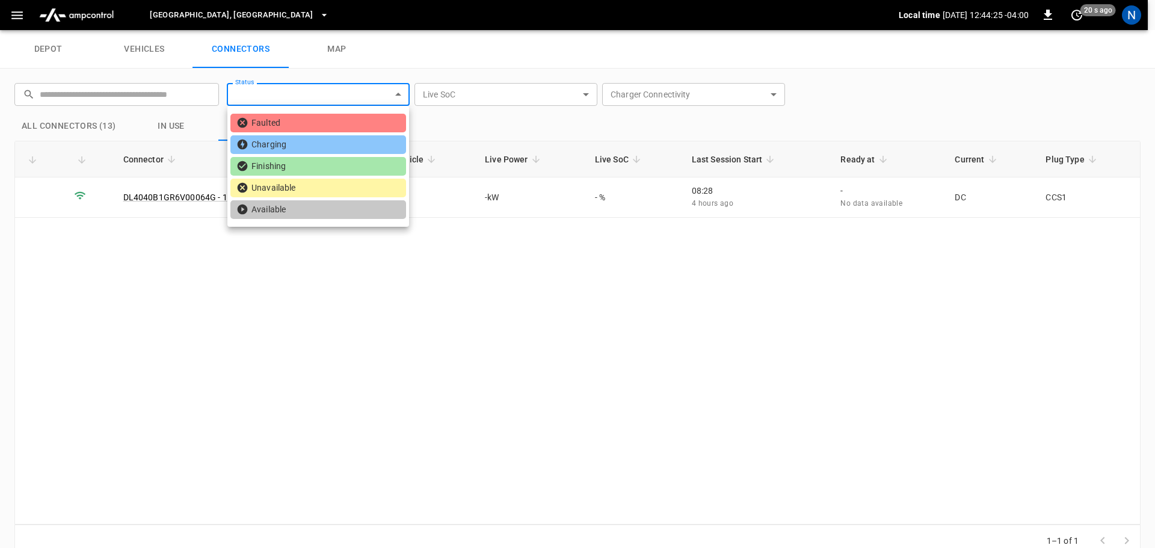
click at [764, 98] on div at bounding box center [577, 274] width 1155 height 548
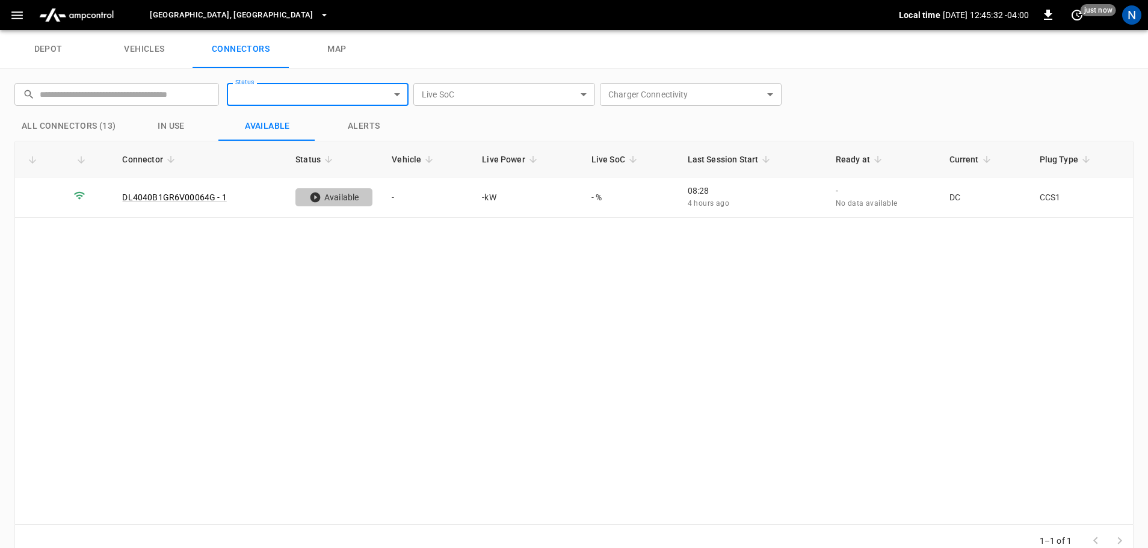
click at [348, 335] on div "Connector Status Vehicle Live Power Live SoC Last Session Start Ready at Curren…" at bounding box center [573, 333] width 1119 height 384
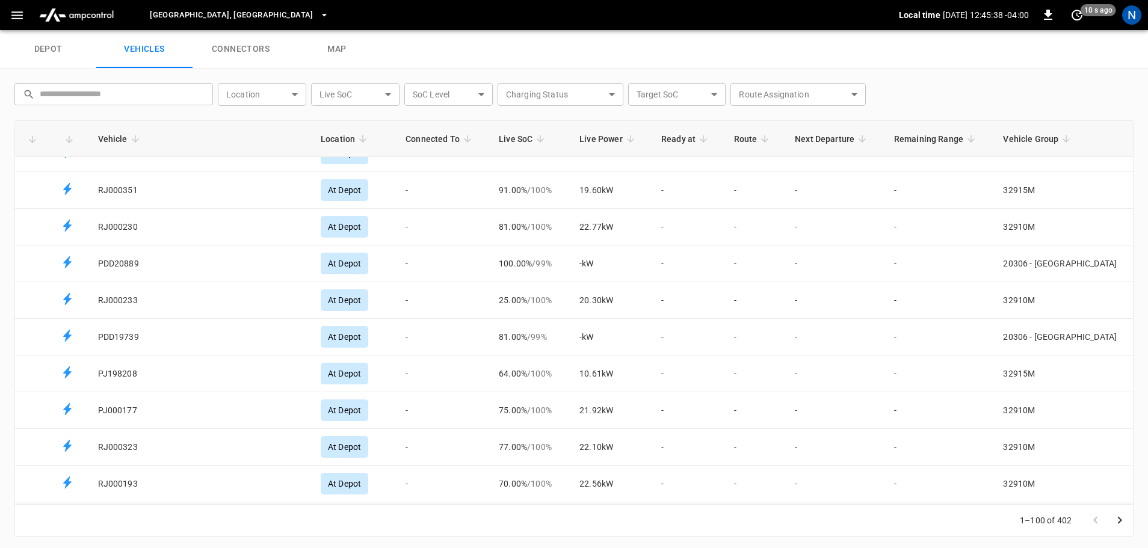
scroll to position [35, 0]
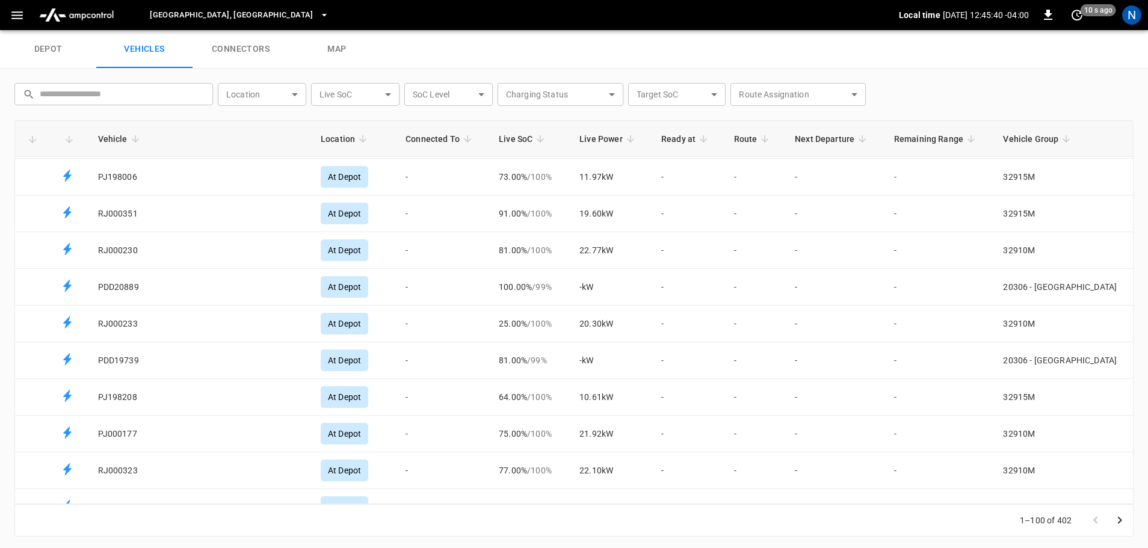
click at [251, 49] on link "connectors" at bounding box center [241, 49] width 96 height 39
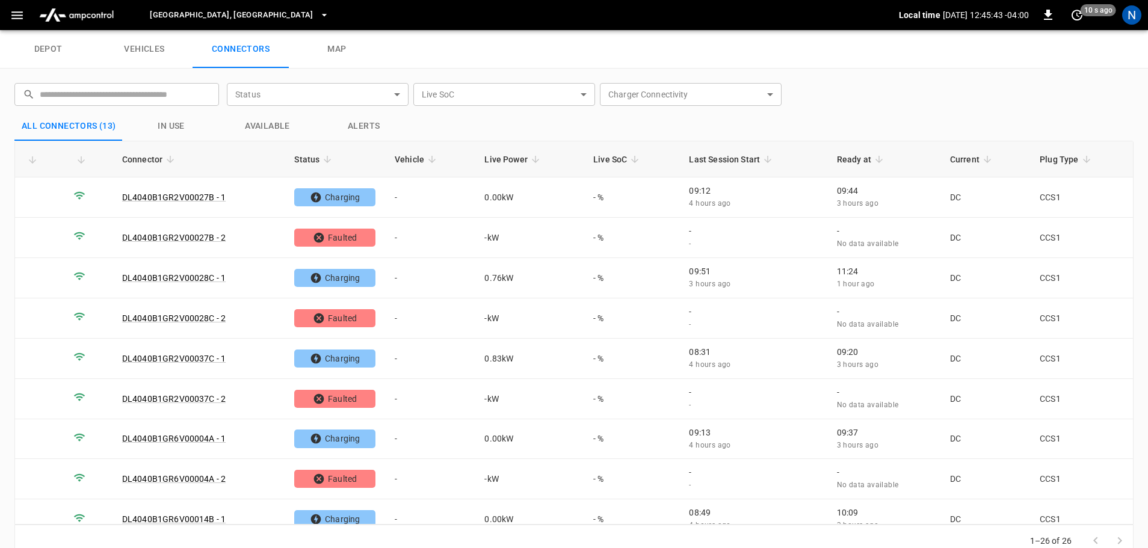
click at [150, 39] on link "vehicles" at bounding box center [144, 49] width 96 height 39
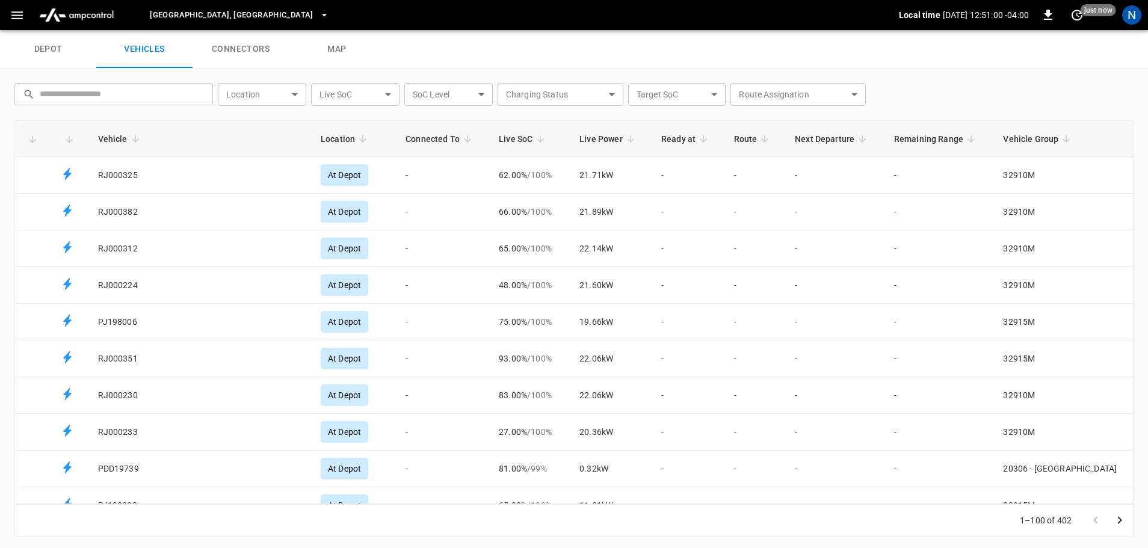
click at [865, 54] on div "depot vehicles connectors map" at bounding box center [574, 49] width 1148 height 39
click at [264, 53] on link "connectors" at bounding box center [241, 49] width 96 height 39
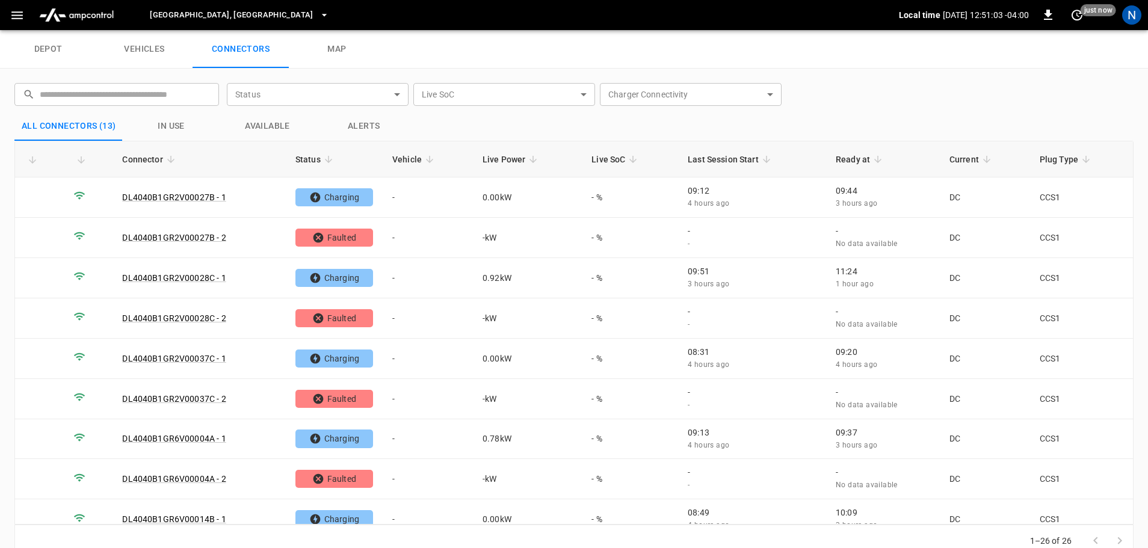
click at [164, 51] on link "vehicles" at bounding box center [144, 49] width 96 height 39
